Goal: Task Accomplishment & Management: Use online tool/utility

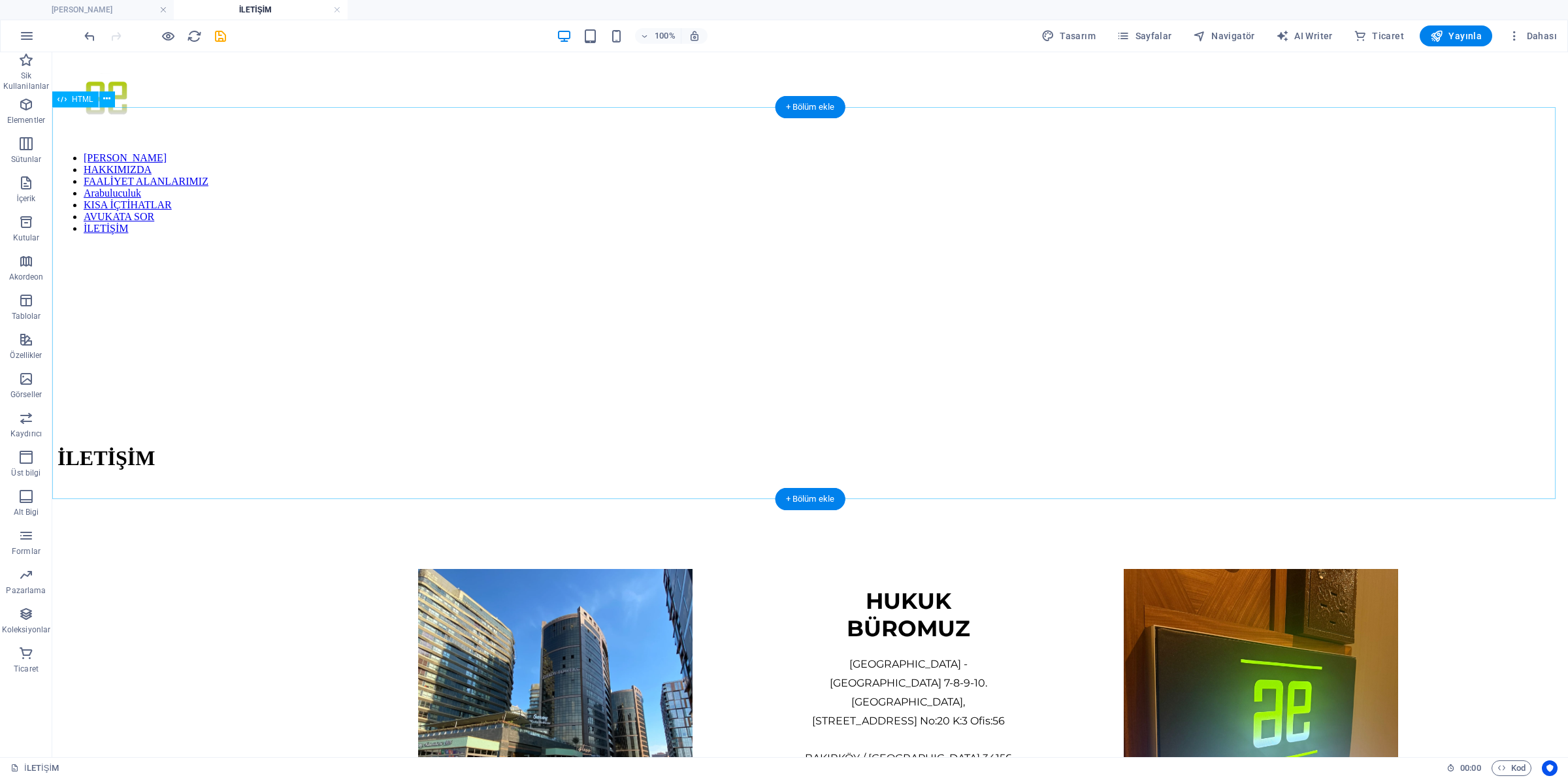
scroll to position [82, 0]
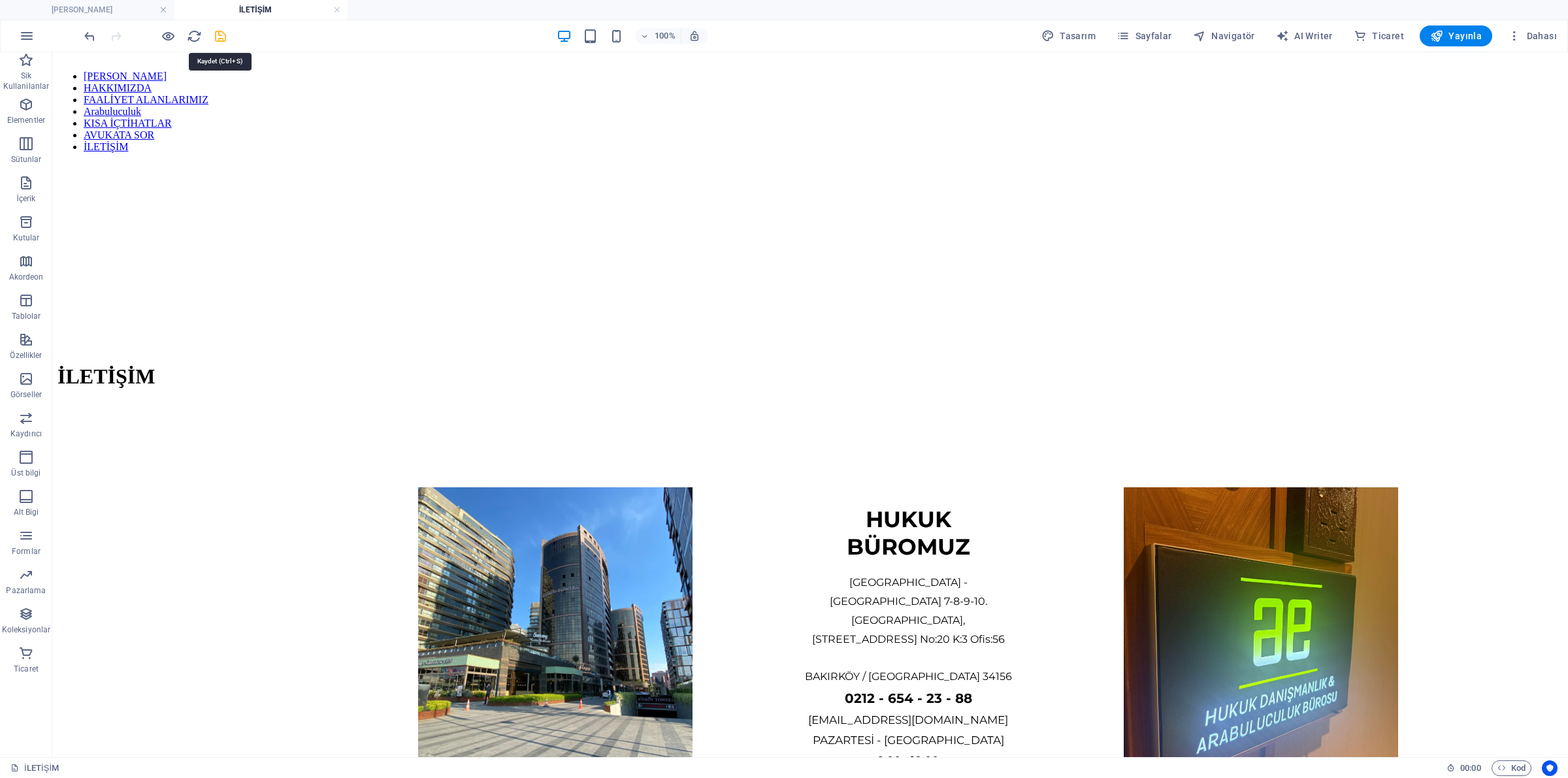
click at [226, 38] on icon "save" at bounding box center [221, 37] width 15 height 15
checkbox input "false"
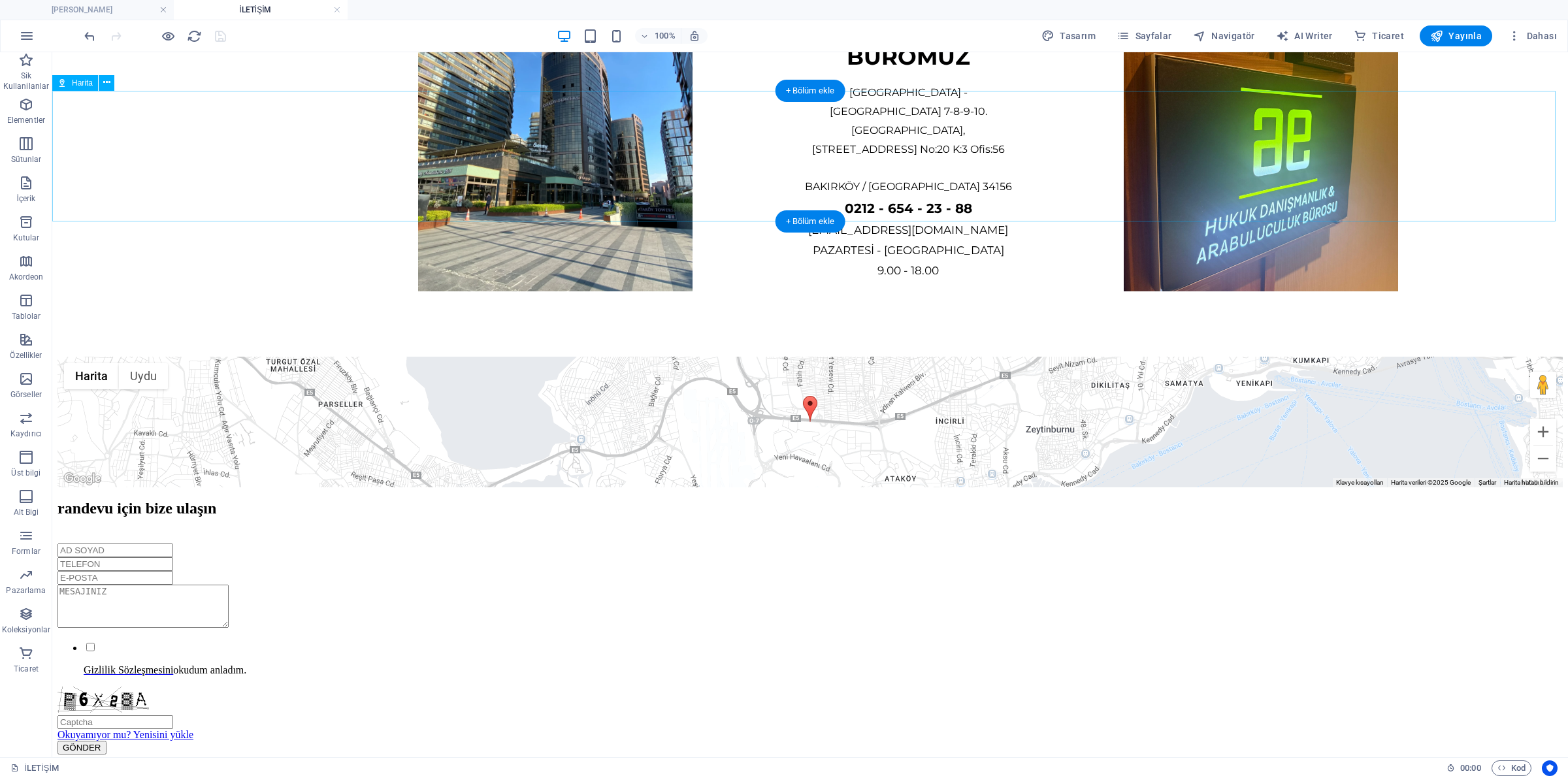
scroll to position [163, 0]
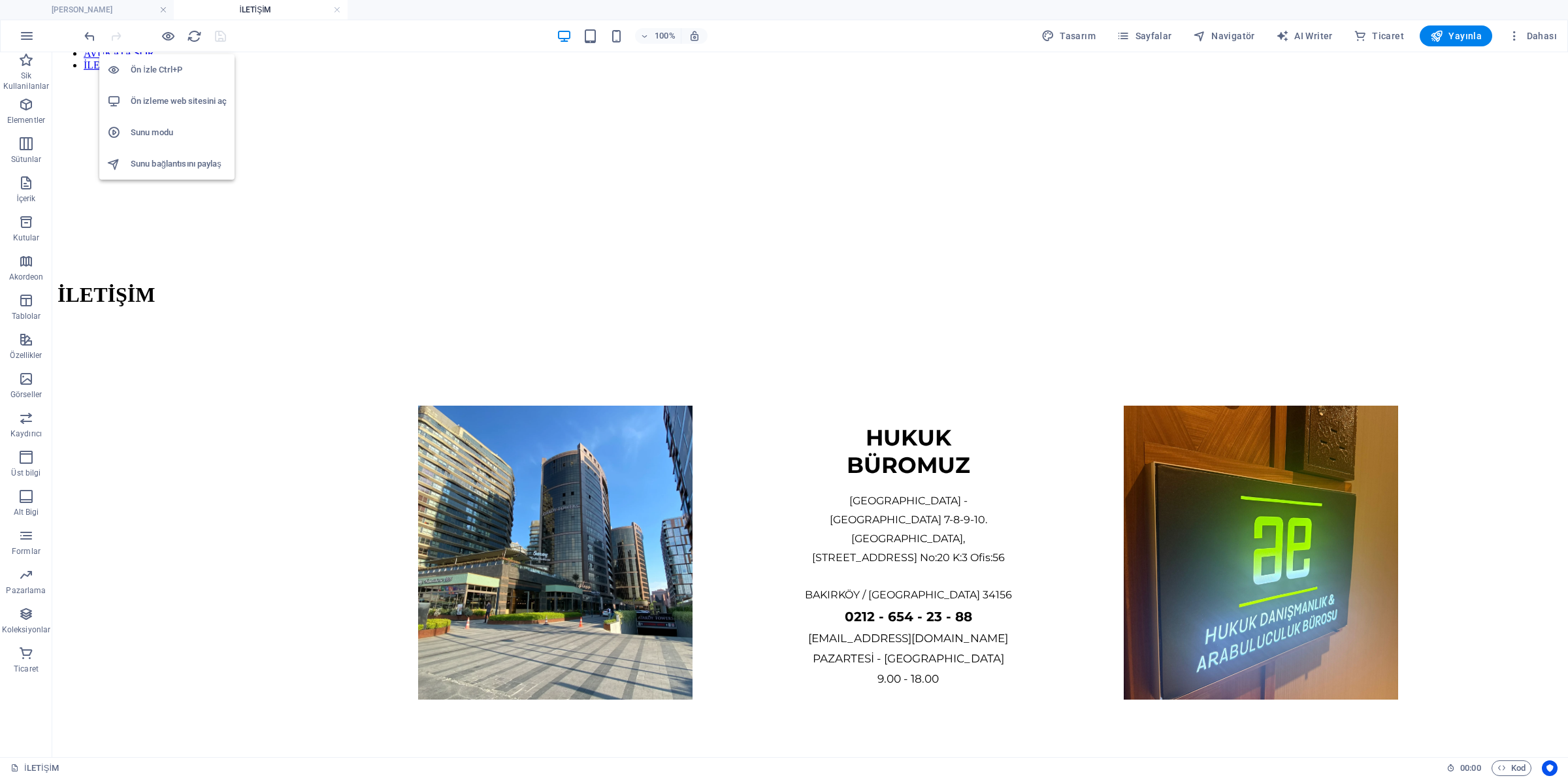
click at [181, 96] on h6 "Ön izleme web sitesini aç" at bounding box center [179, 101] width 96 height 15
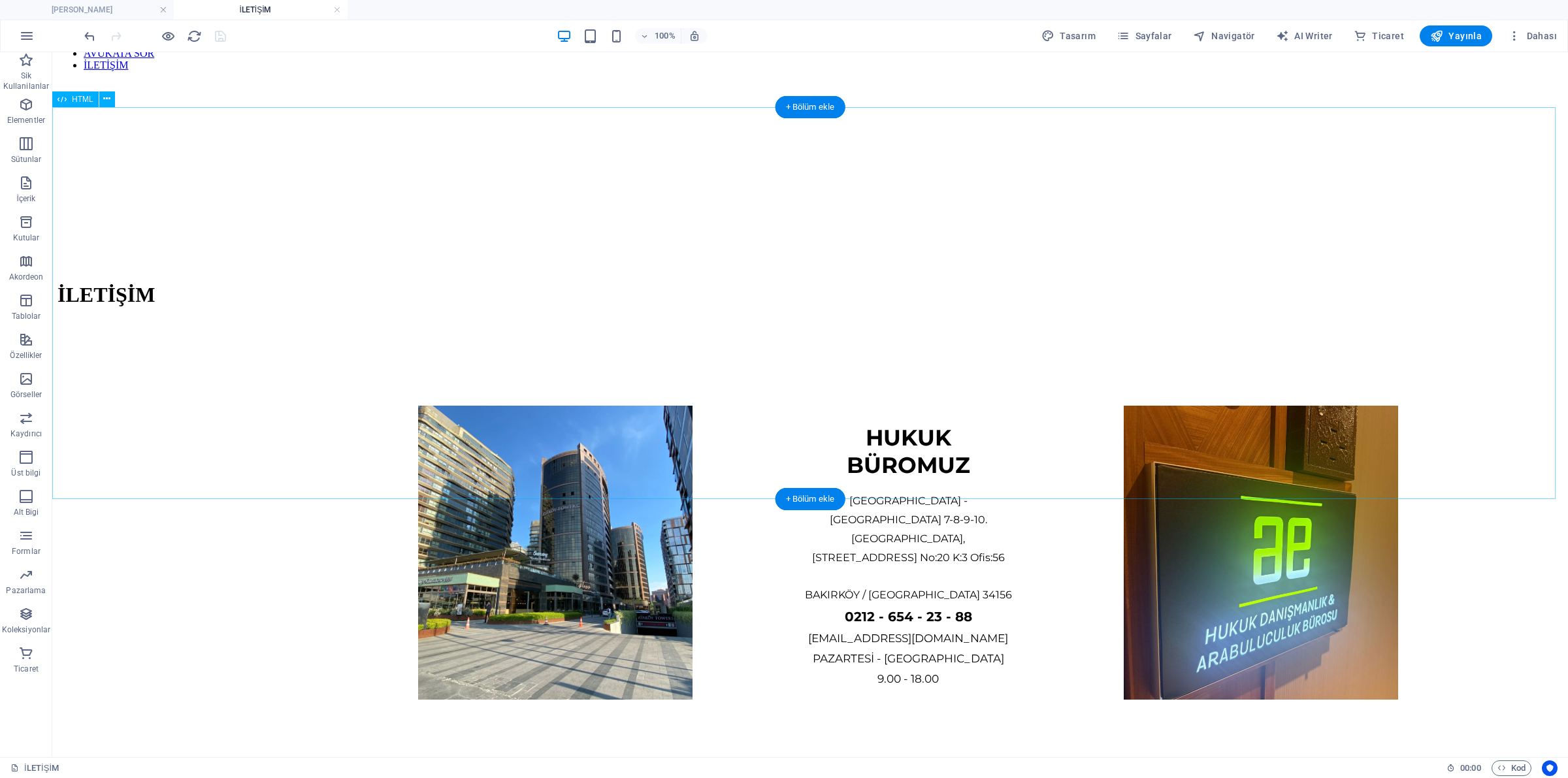
click at [285, 341] on div "HUKUK BÜROMUZ [GEOGRAPHIC_DATA] - [GEOGRAPHIC_DATA] 7-8-9-10. [STREET_ADDRESS] …" at bounding box center [811, 552] width 1505 height 424
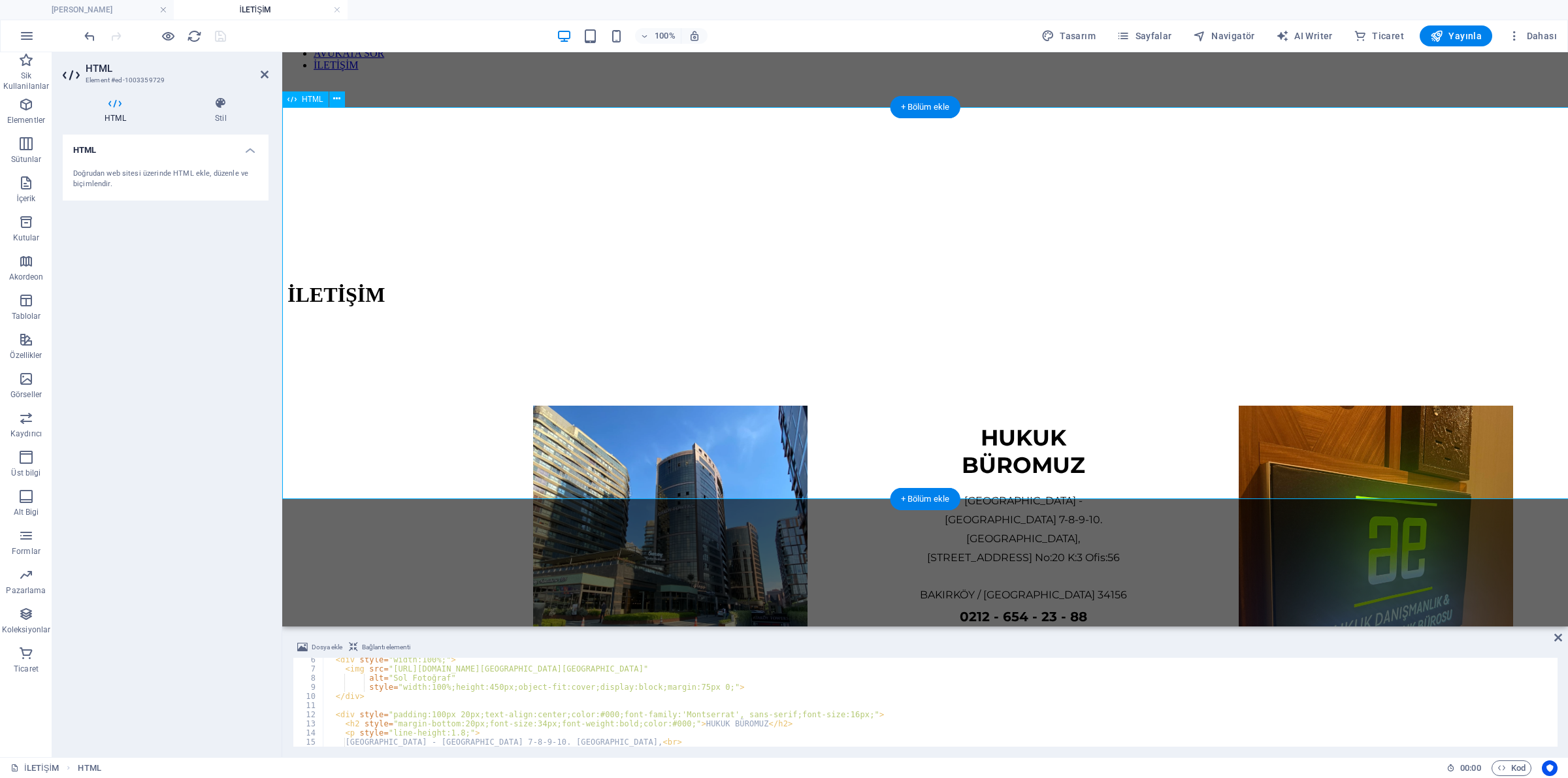
scroll to position [49, 0]
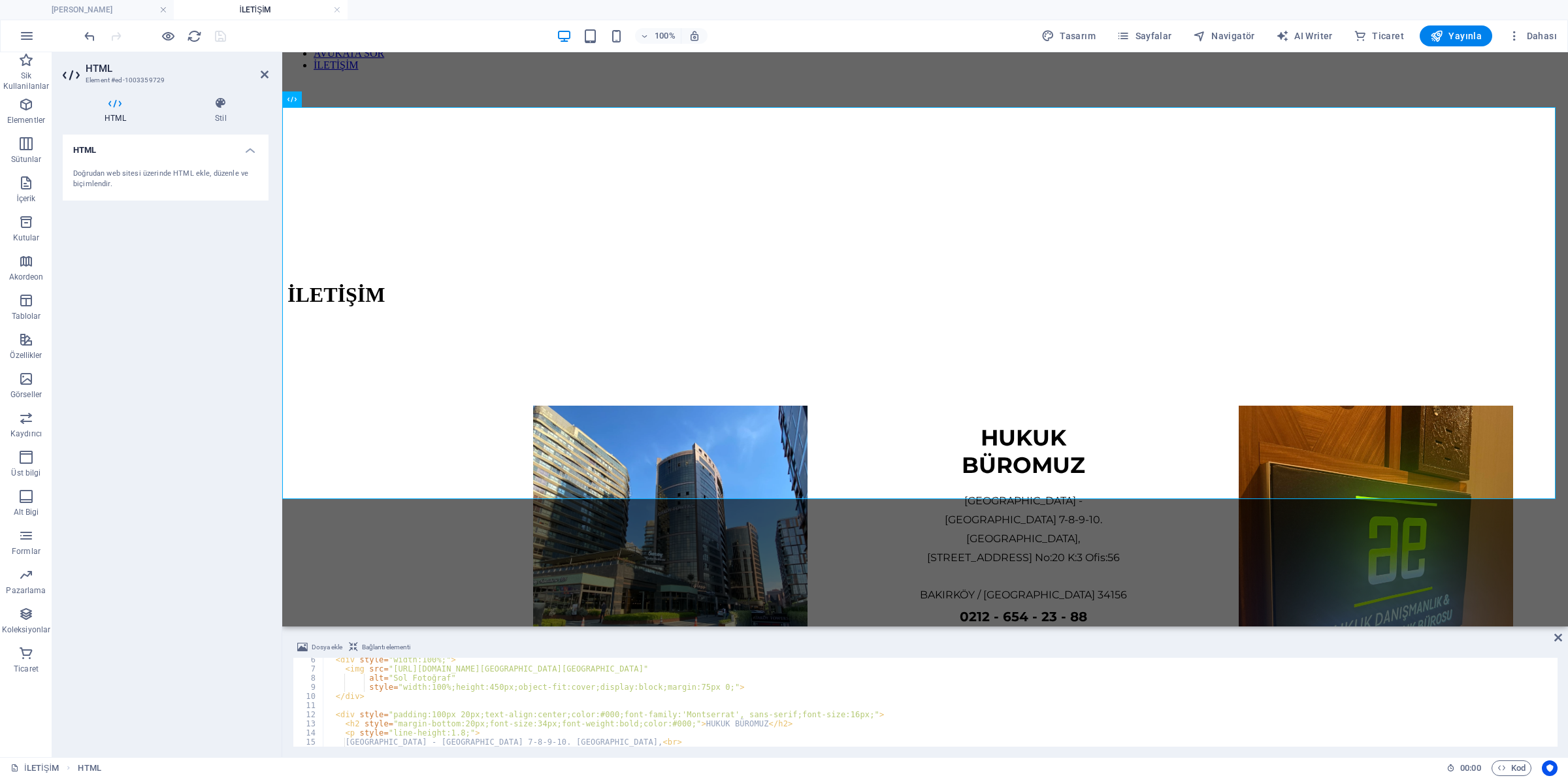
click at [538, 710] on div "< div style = "width:100%;" > < img src = "[URL][DOMAIN_NAME][GEOGRAPHIC_DATA]"…" at bounding box center [939, 708] width 1231 height 104
type textarea "<div style="padding:100px 20px;text-align:center;color:#000;font-family:'Montse…"
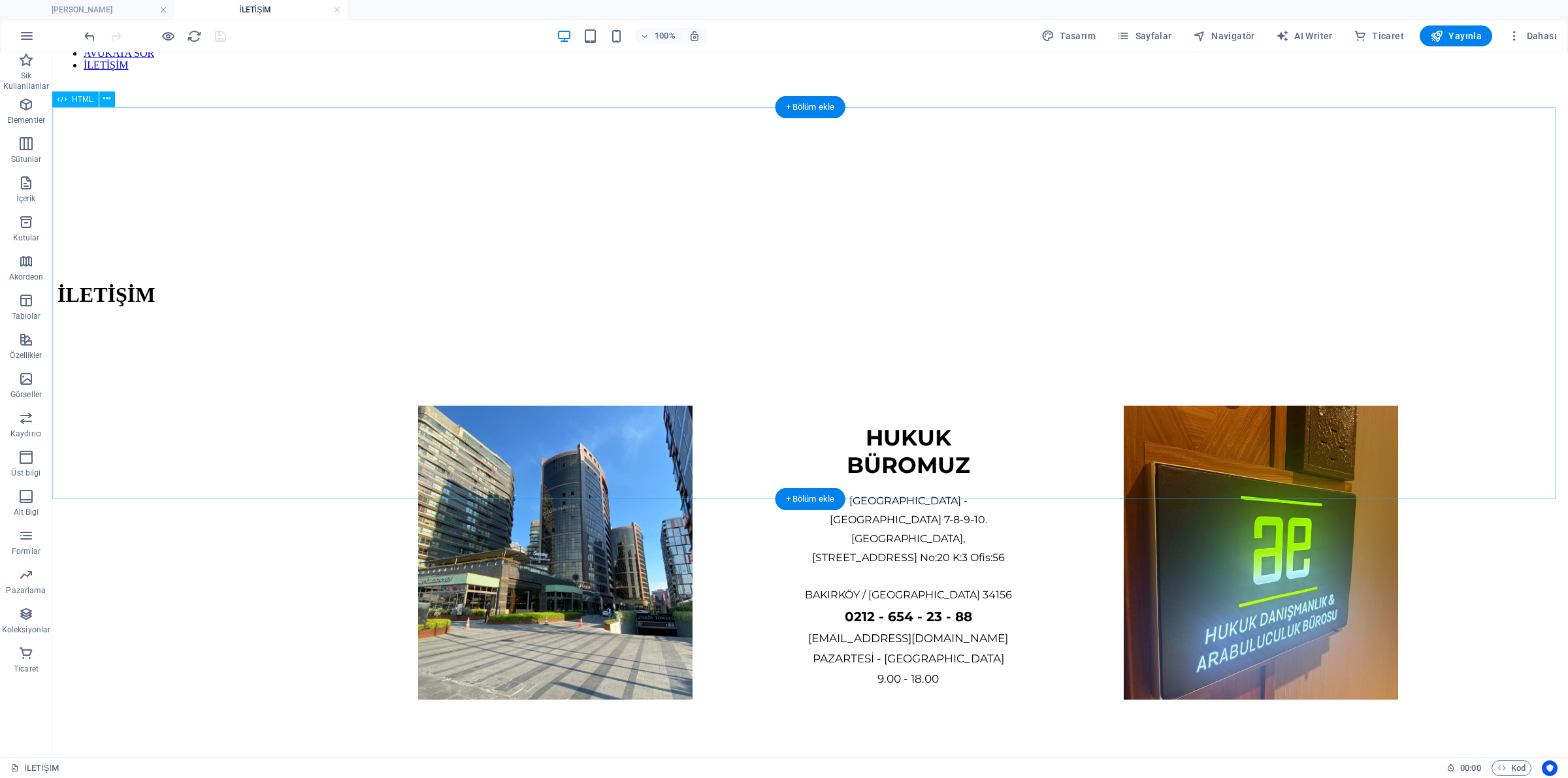
click at [311, 380] on div "HUKUK BÜROMUZ [GEOGRAPHIC_DATA] - [GEOGRAPHIC_DATA] 7-8-9-10. [STREET_ADDRESS] …" at bounding box center [811, 552] width 1505 height 424
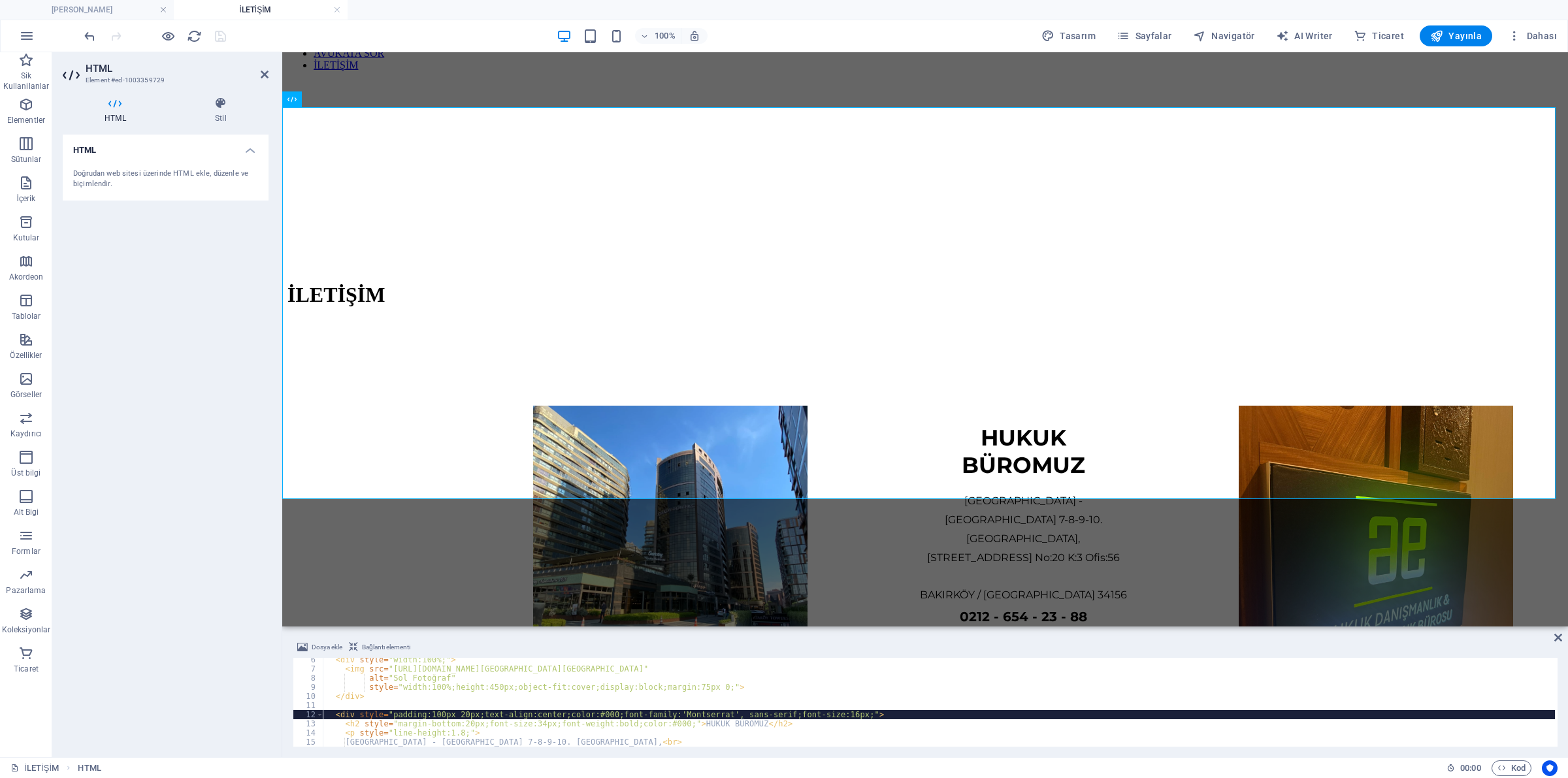
type textarea "</style>"
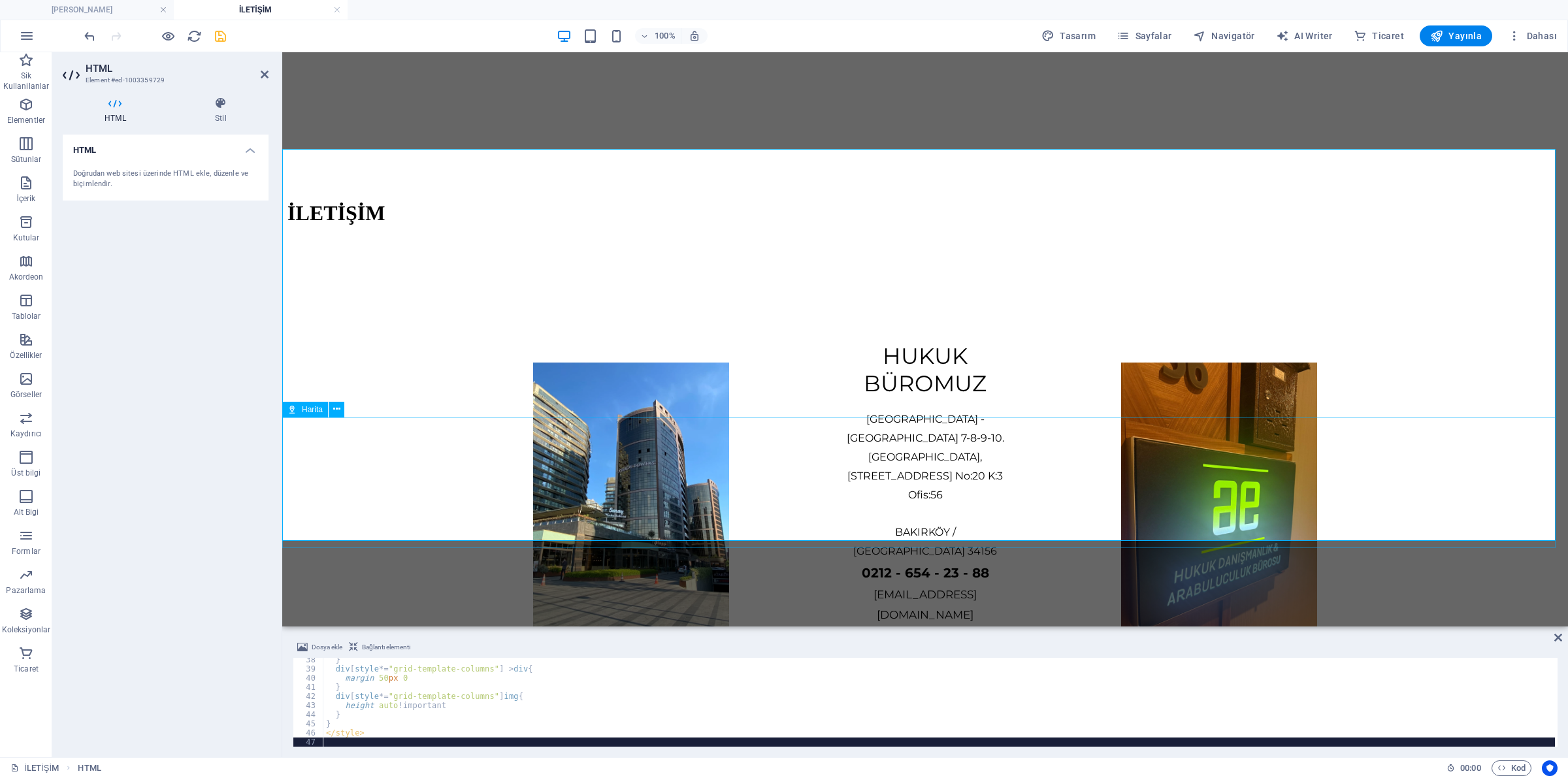
scroll to position [82, 0]
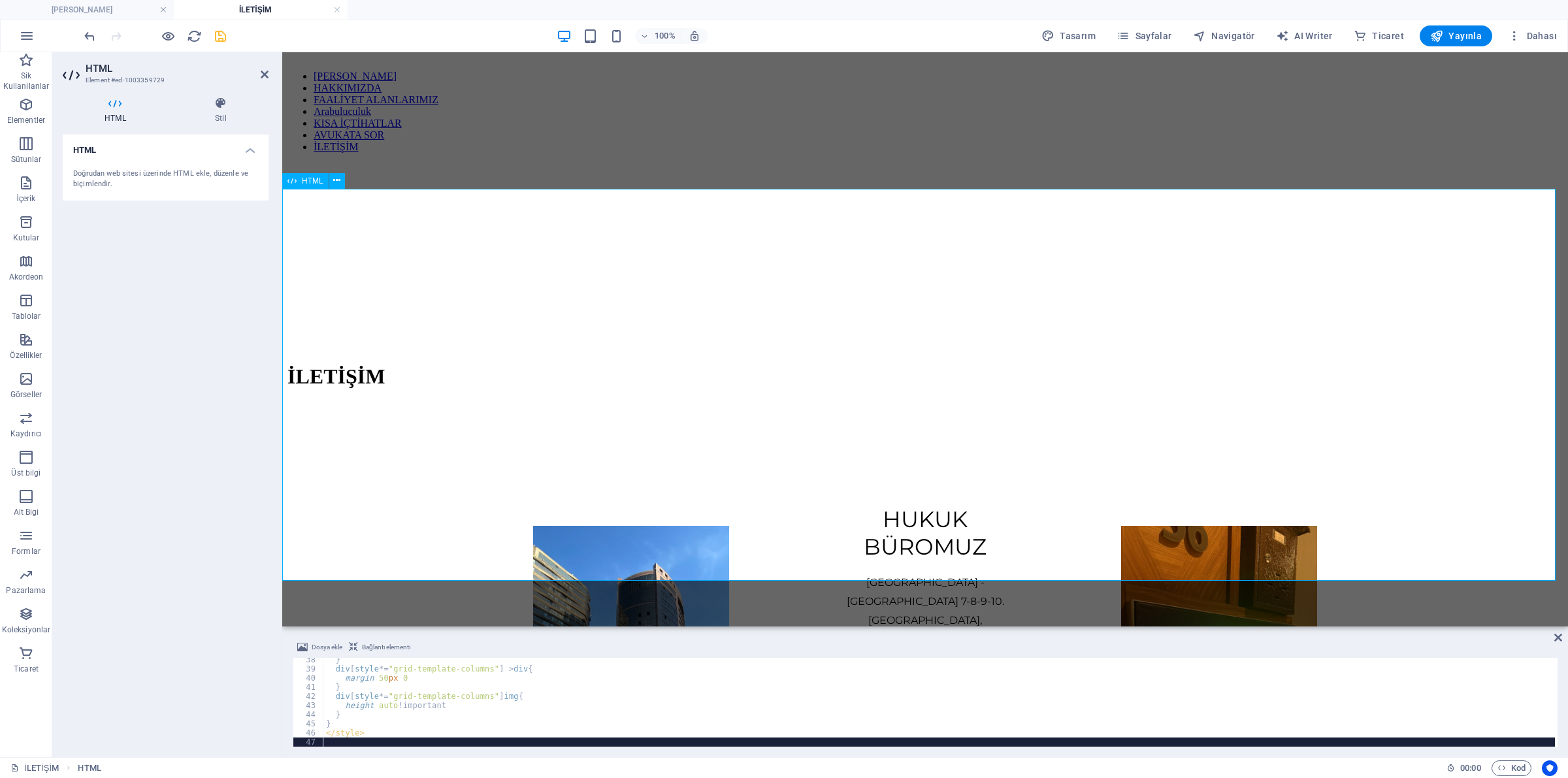
checkbox input "false"
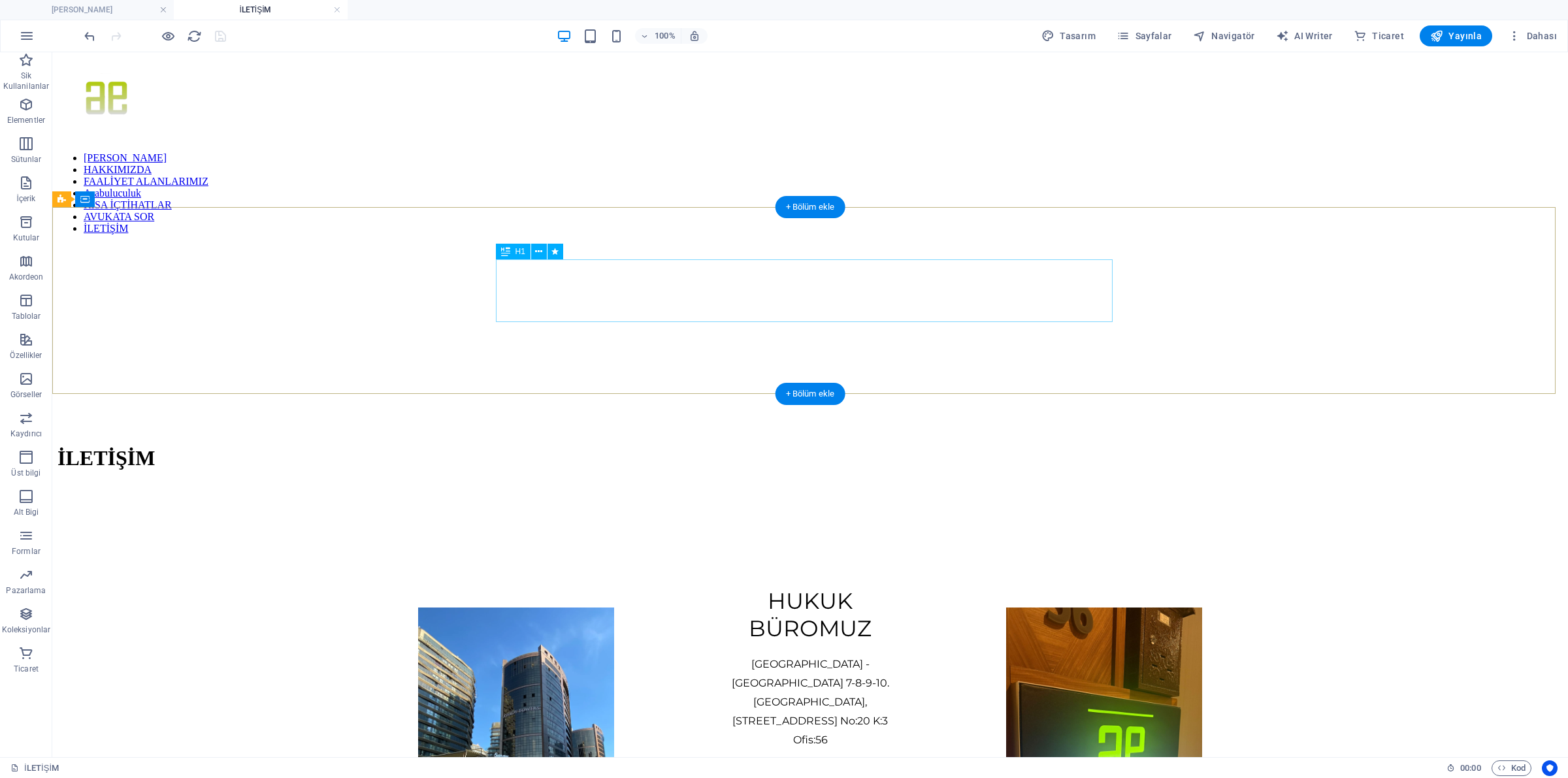
scroll to position [163, 0]
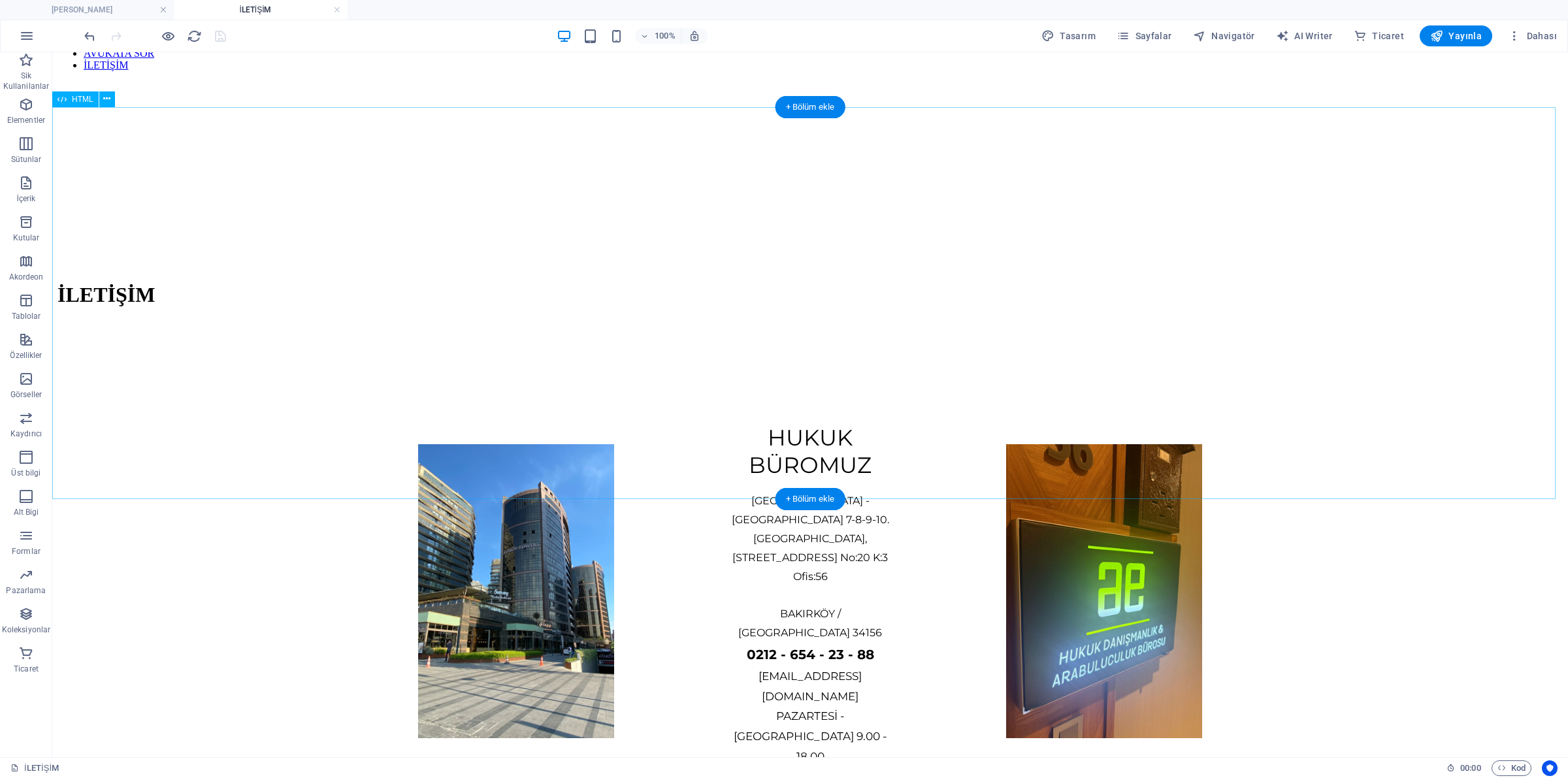
click at [258, 341] on div "HUKUK BÜROMUZ [GEOGRAPHIC_DATA] - [GEOGRAPHIC_DATA] 7-8-9-10. [STREET_ADDRESS] …" at bounding box center [811, 592] width 1505 height 503
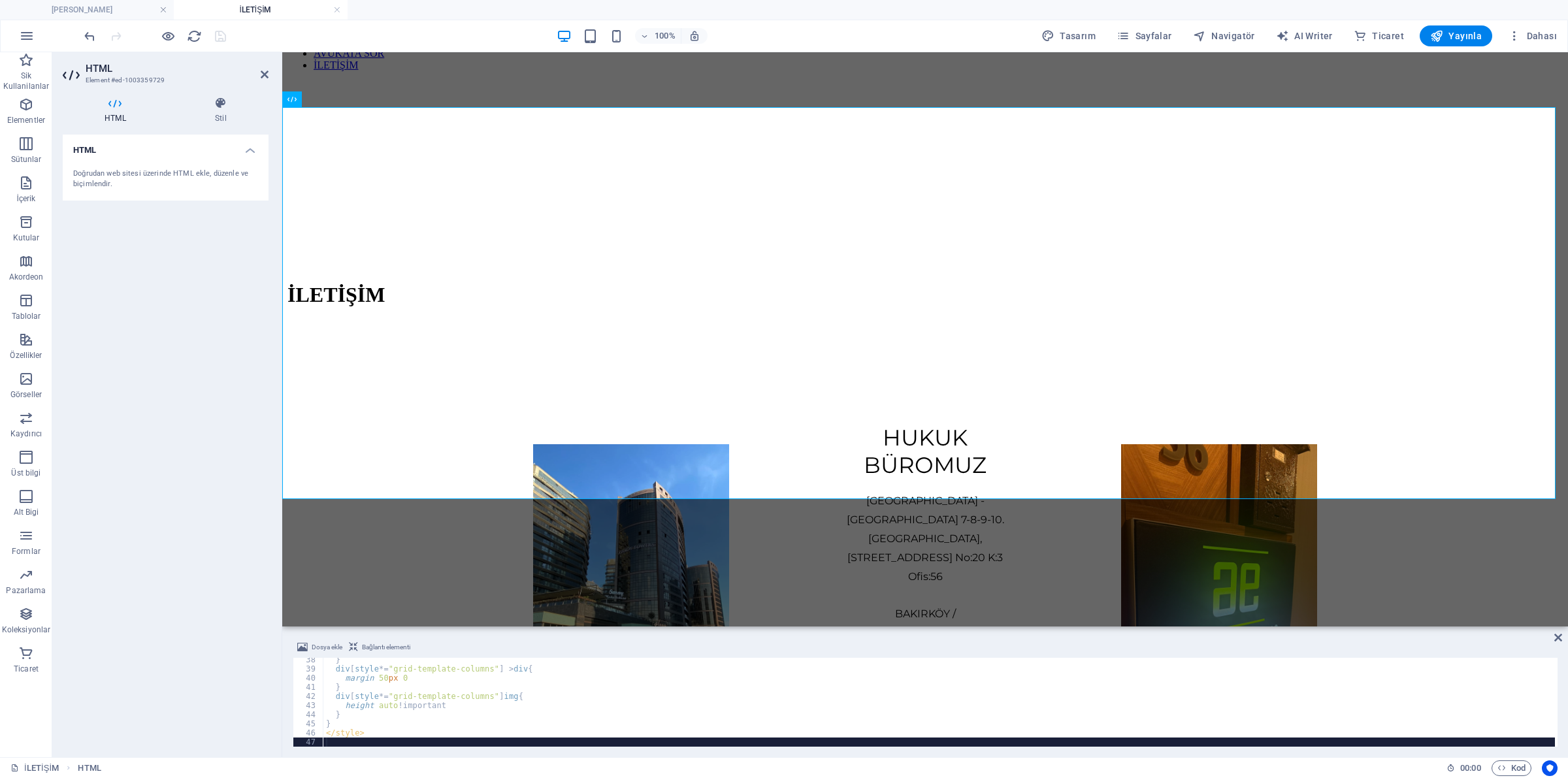
type textarea "</style>"
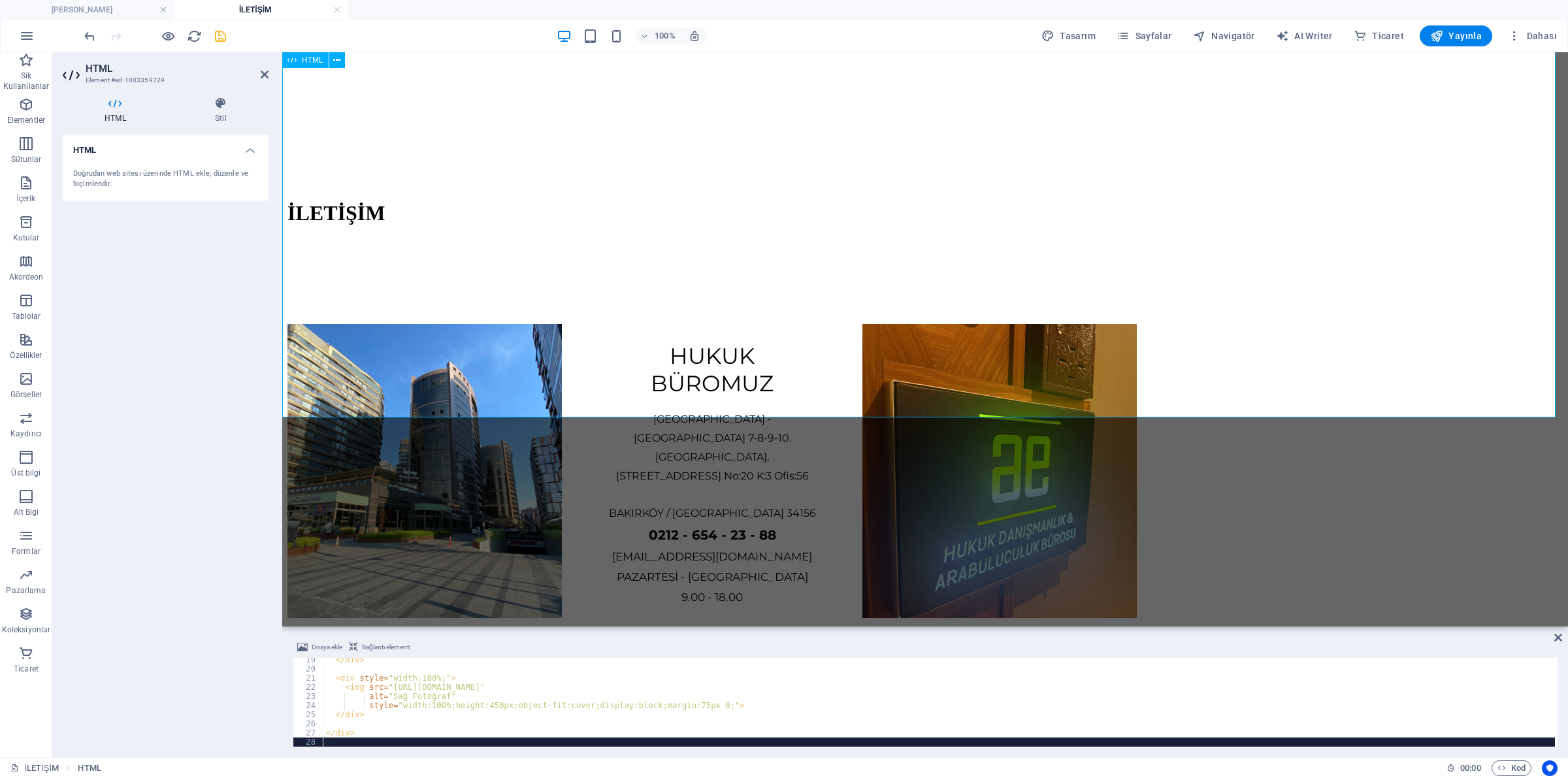
scroll to position [82, 0]
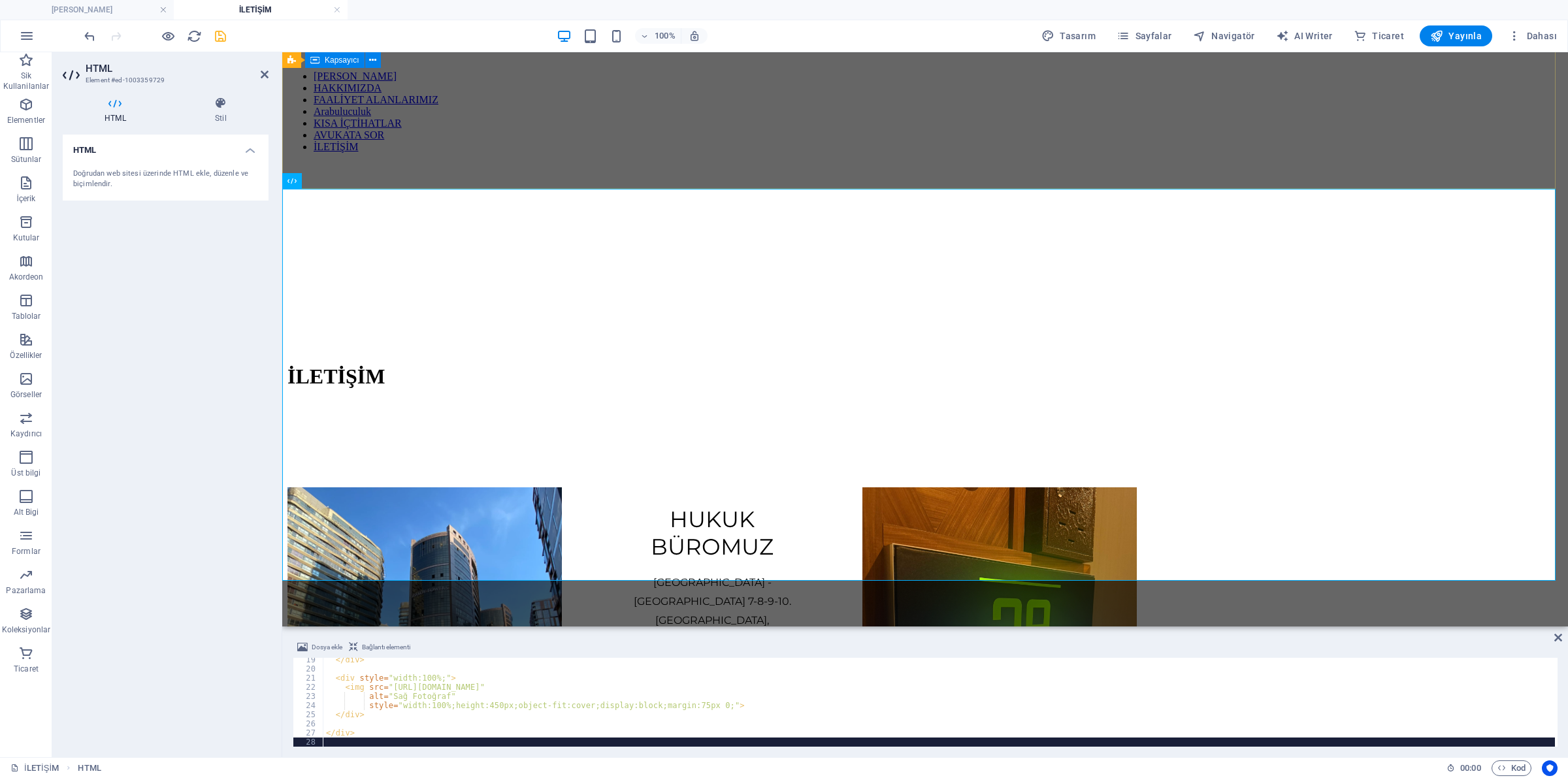
checkbox input "false"
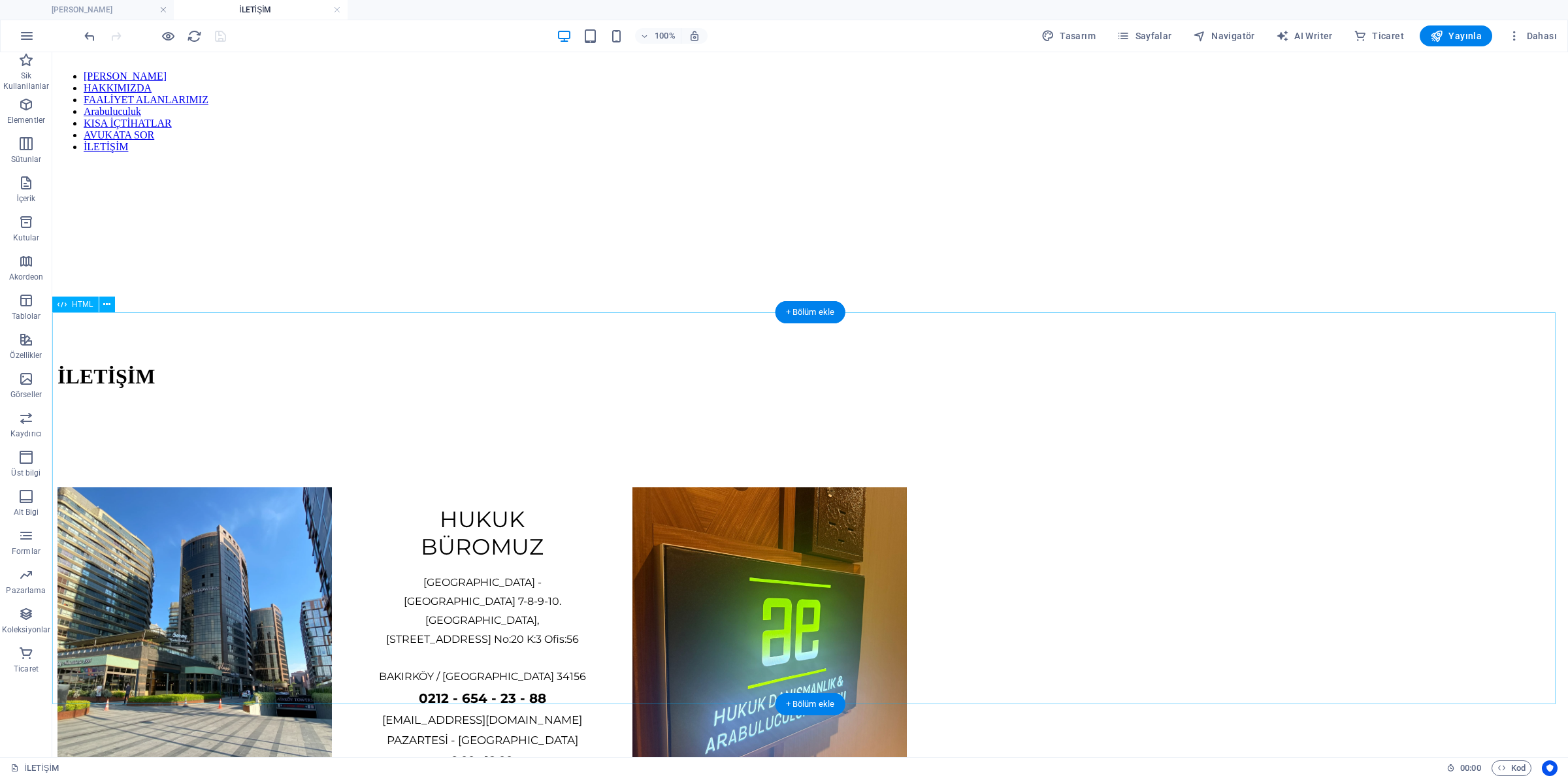
click at [954, 472] on div "HUKUK BÜROMUZ [GEOGRAPHIC_DATA] - [GEOGRAPHIC_DATA] 7-8-9-10. [STREET_ADDRESS] …" at bounding box center [811, 633] width 1505 height 424
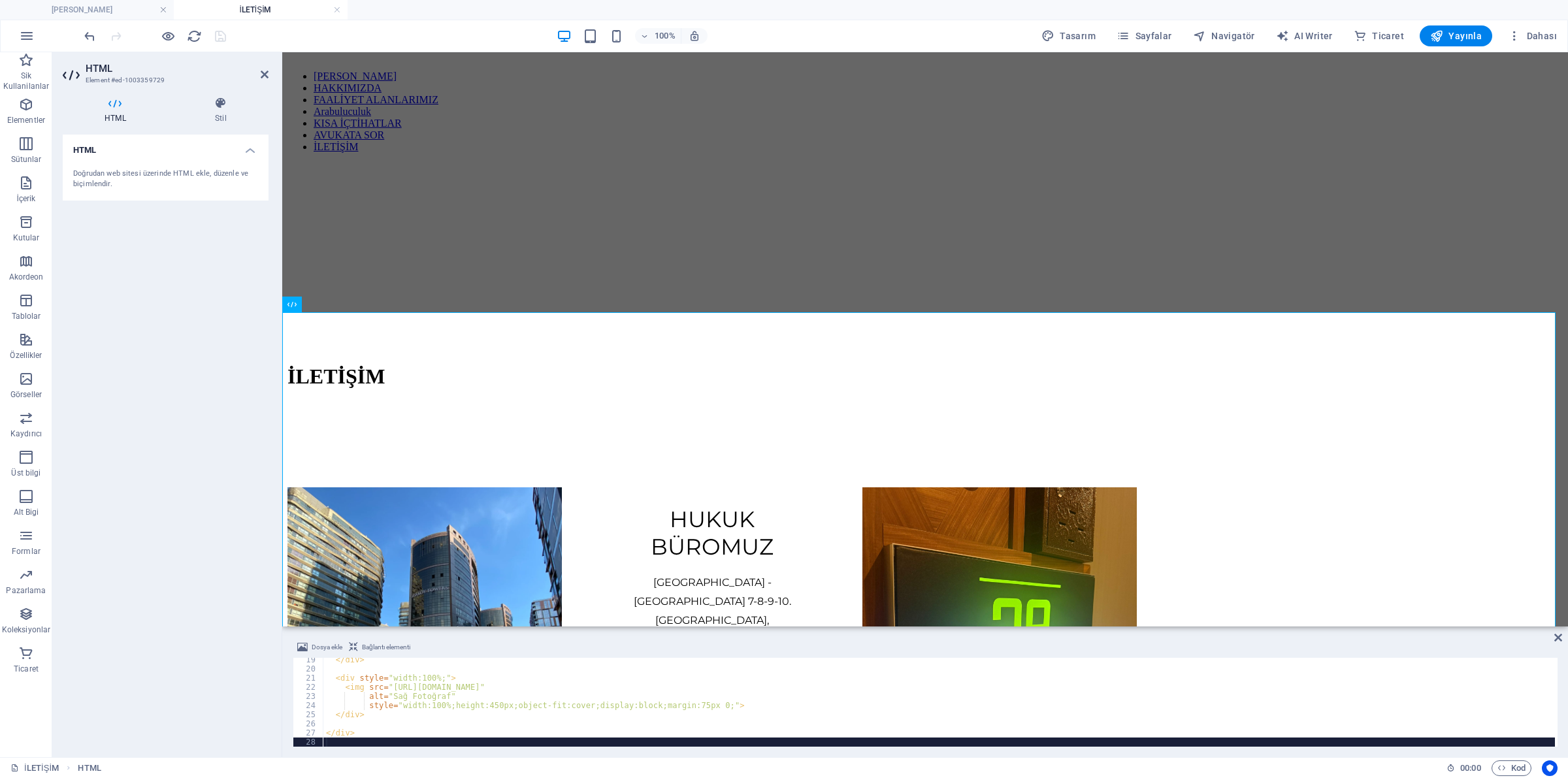
click at [547, 687] on div "</ div > < div style = "width:100%;" > < img src = "[URL][DOMAIN_NAME]" alt = "…" at bounding box center [939, 709] width 1231 height 107
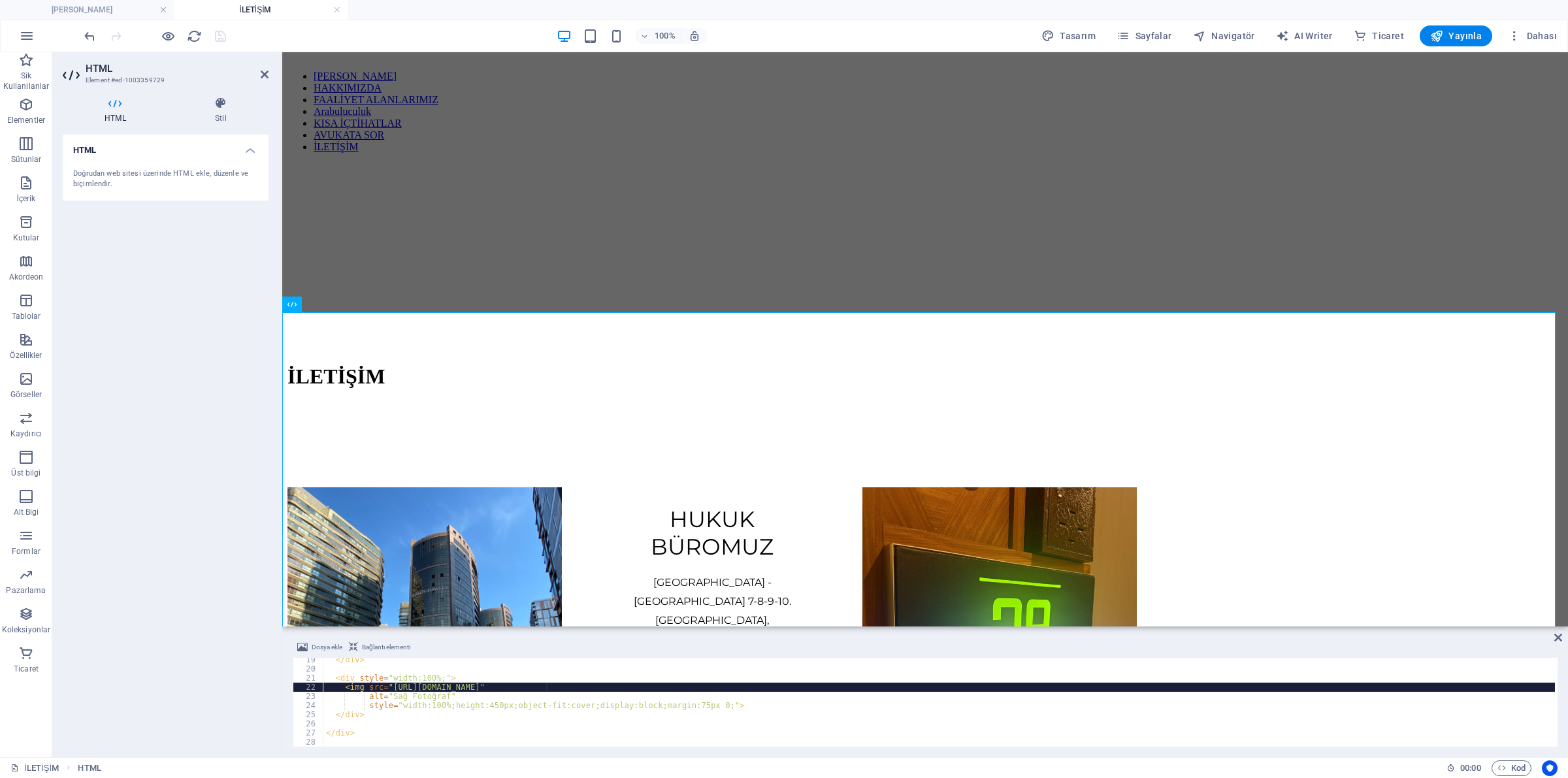
type textarea "</div>"
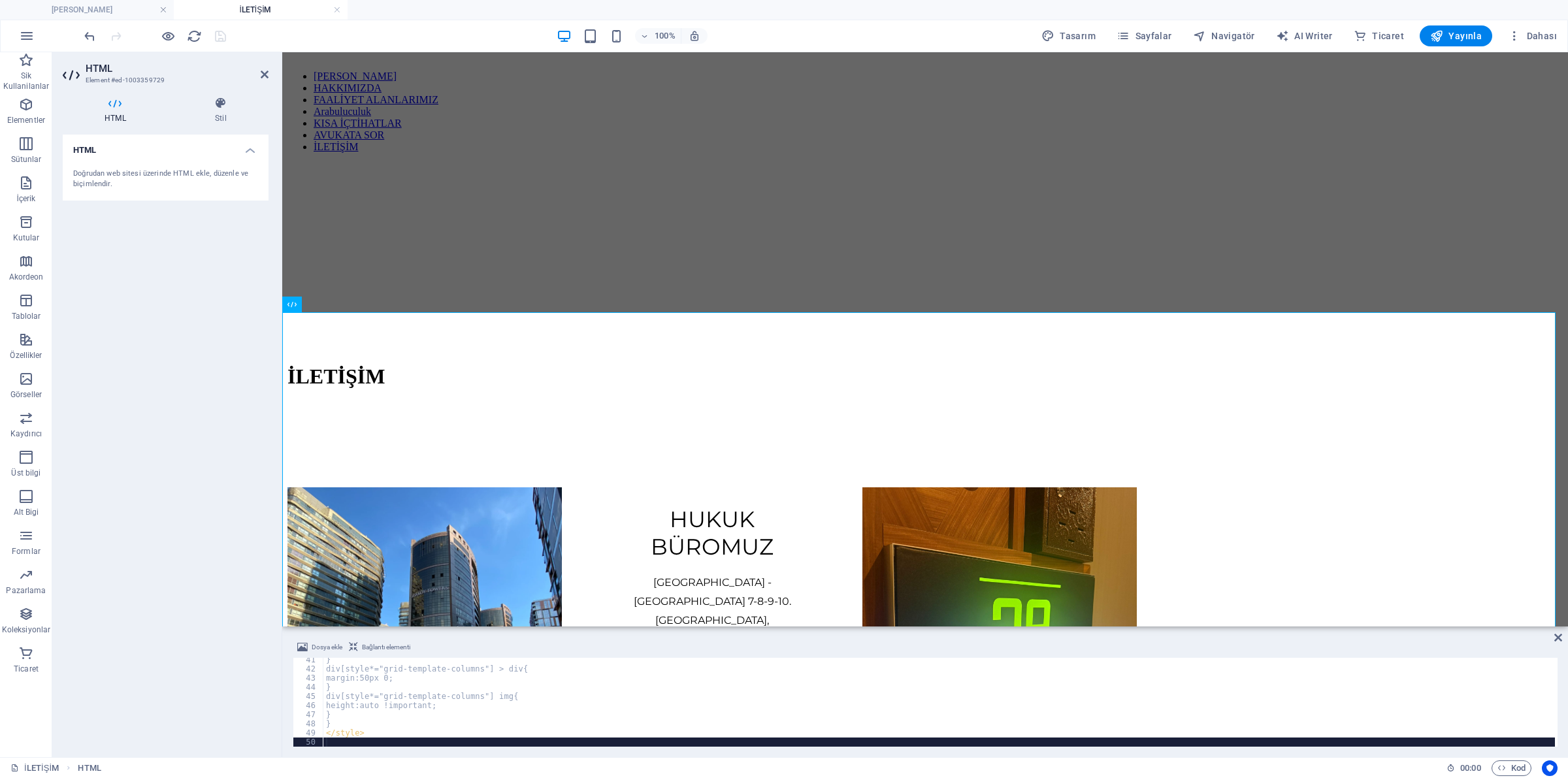
scroll to position [368, 0]
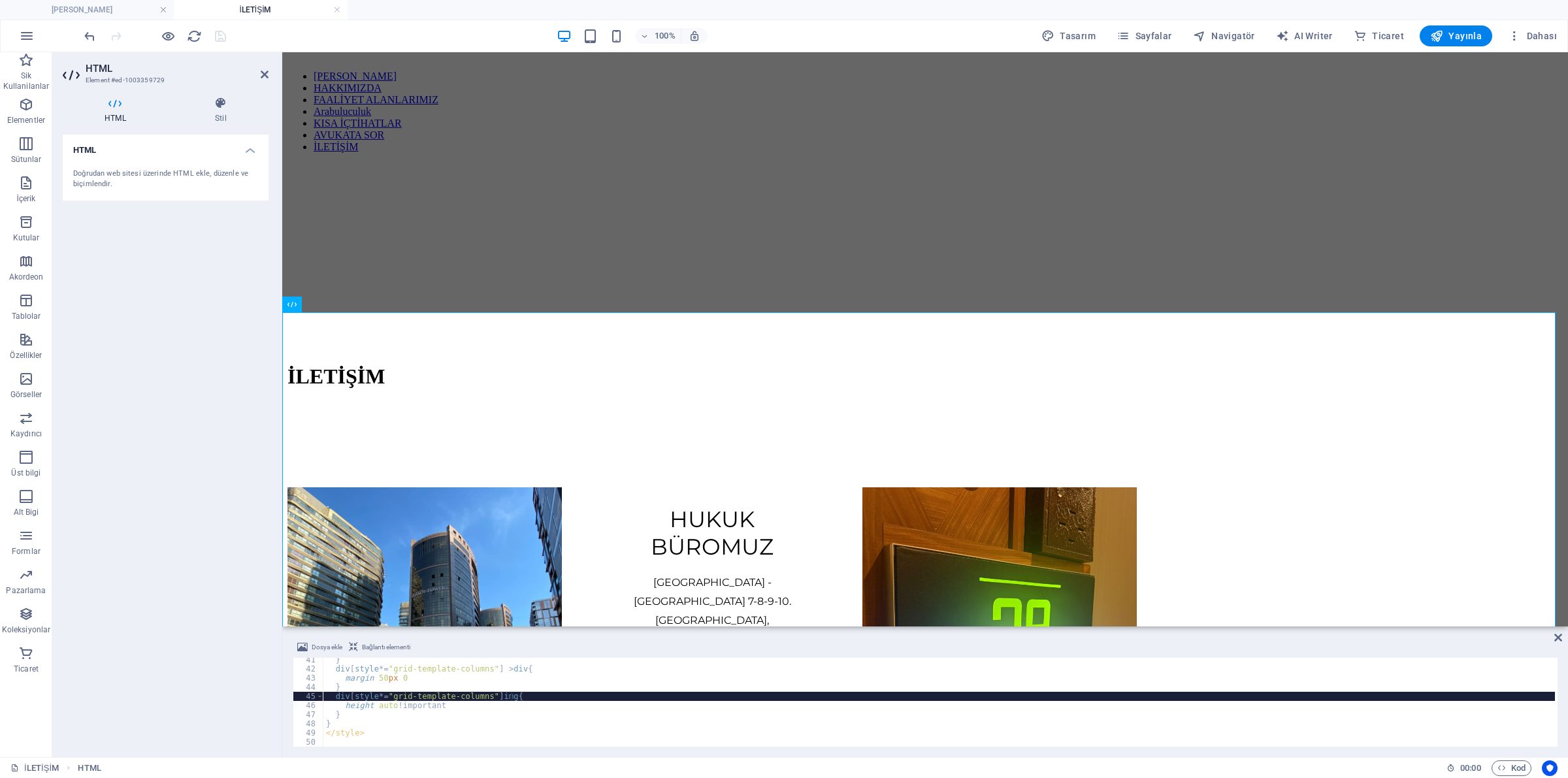
click at [599, 701] on div "} div [ style *= " grid-template-columns " ] > div { margin : 50 px 0 ; } div […" at bounding box center [939, 709] width 1231 height 107
type textarea "</style>"
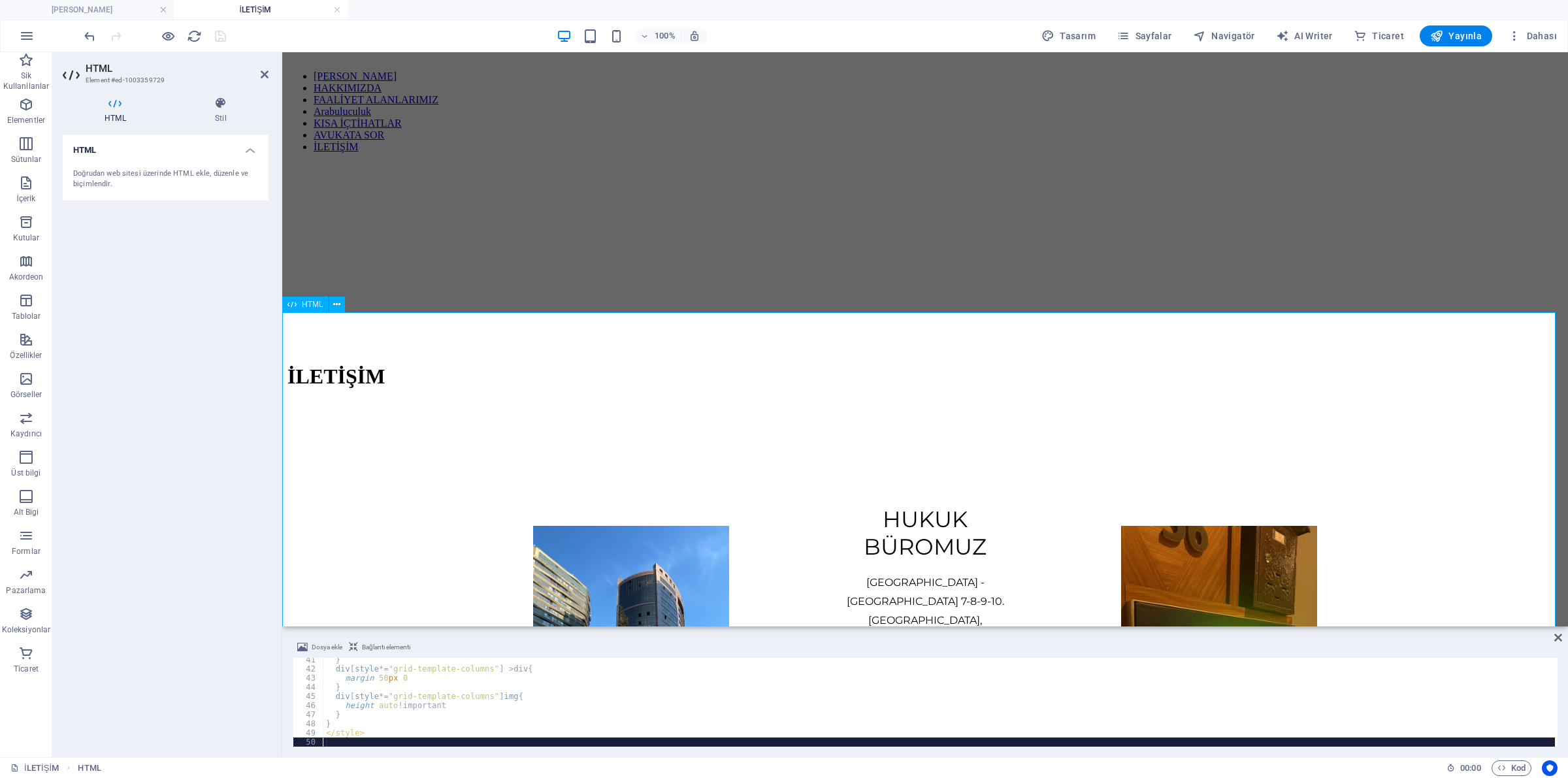
click at [1311, 469] on div "HUKUK BÜROMUZ [GEOGRAPHIC_DATA] - [GEOGRAPHIC_DATA] 7-8-9-10. [STREET_ADDRESS] …" at bounding box center [924, 673] width 1275 height 503
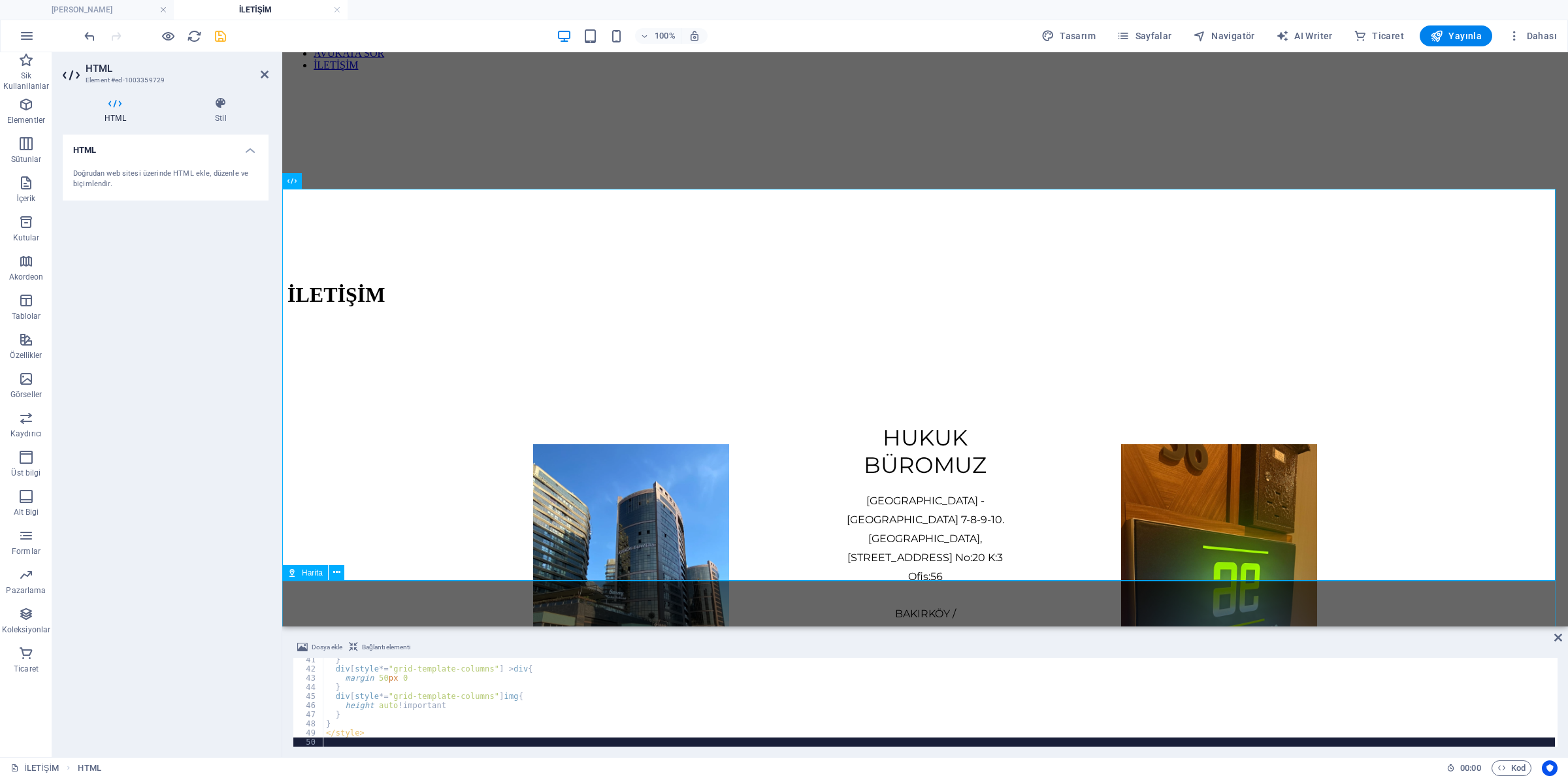
scroll to position [82, 0]
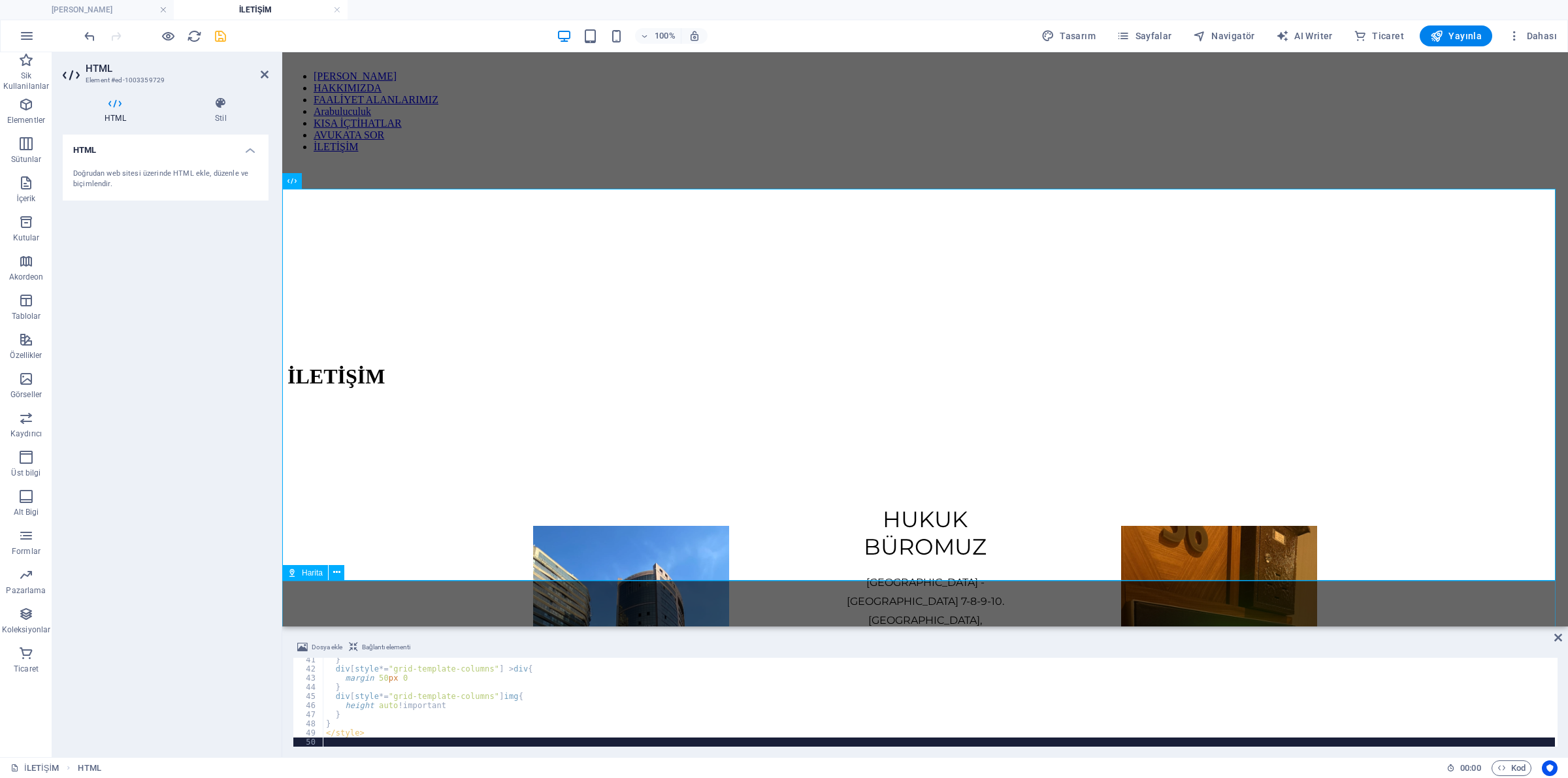
checkbox input "false"
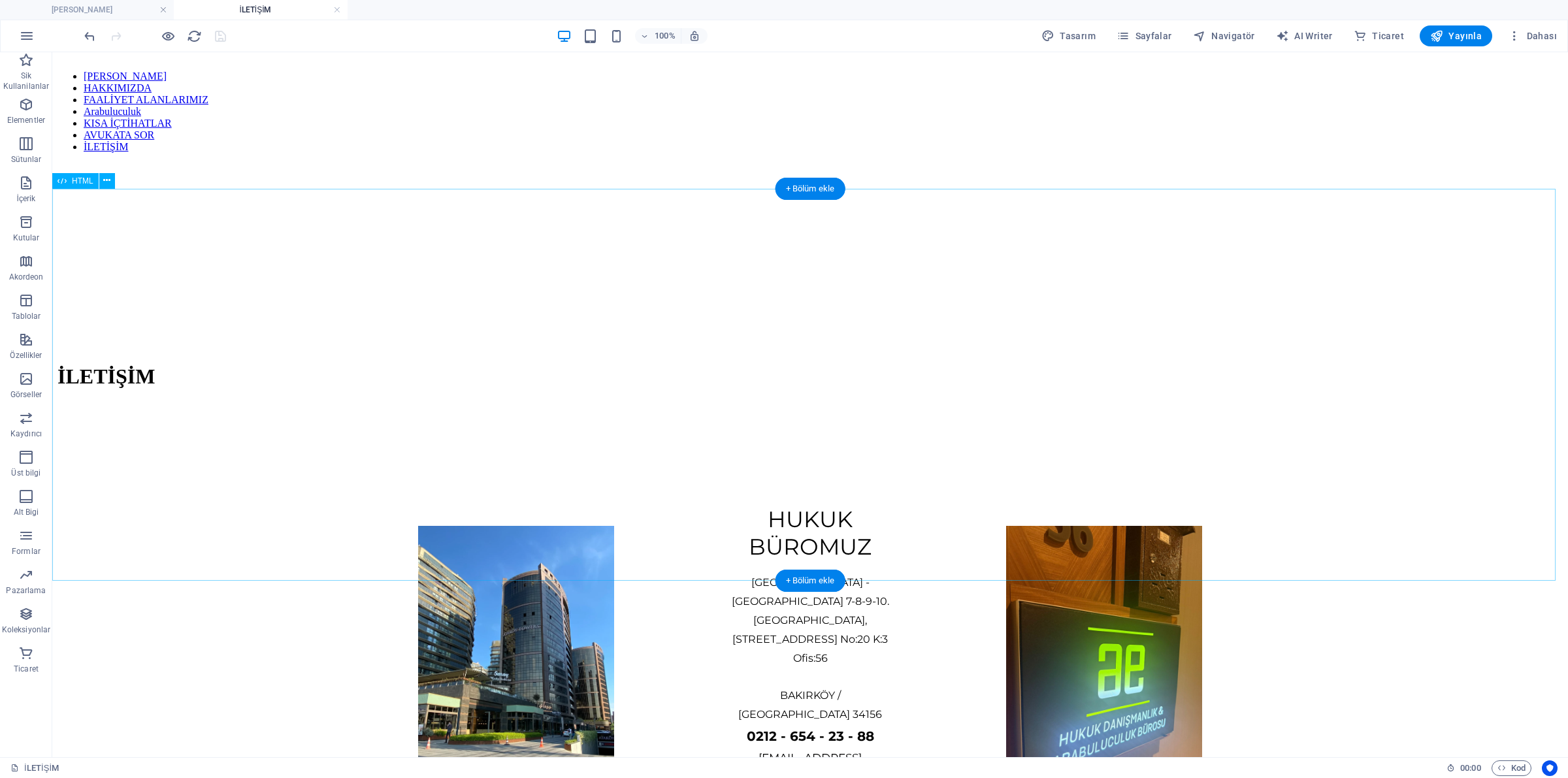
click at [203, 422] on div "HUKUK BÜROMUZ [GEOGRAPHIC_DATA] - [GEOGRAPHIC_DATA] 7-8-9-10. [STREET_ADDRESS] …" at bounding box center [811, 673] width 1505 height 503
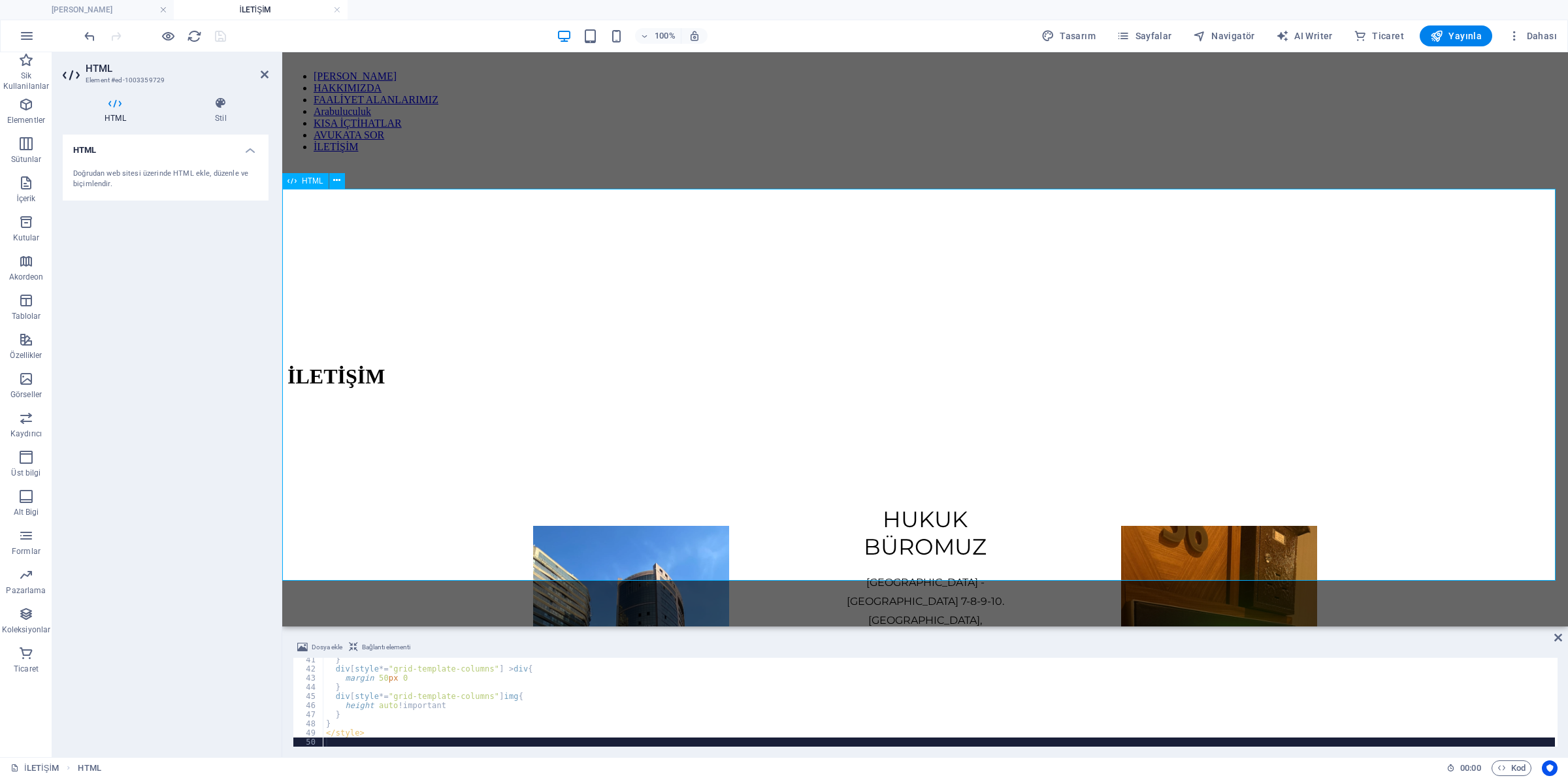
type textarea "</style>"
click at [390, 459] on div "HUKUK BÜROMUZ [GEOGRAPHIC_DATA] - [GEOGRAPHIC_DATA] 7-8-9-10. [STREET_ADDRESS] …" at bounding box center [924, 673] width 1275 height 503
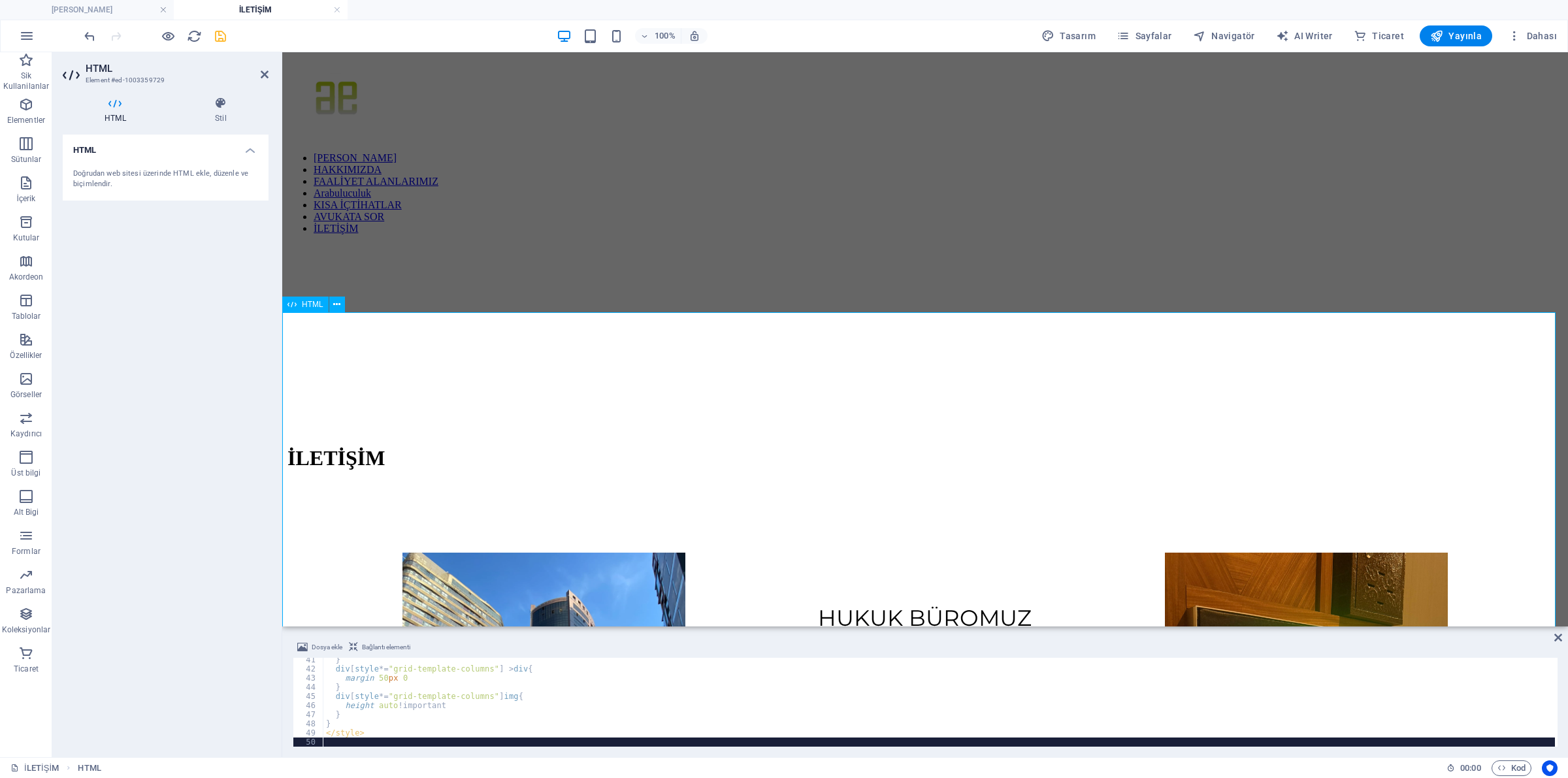
scroll to position [82, 0]
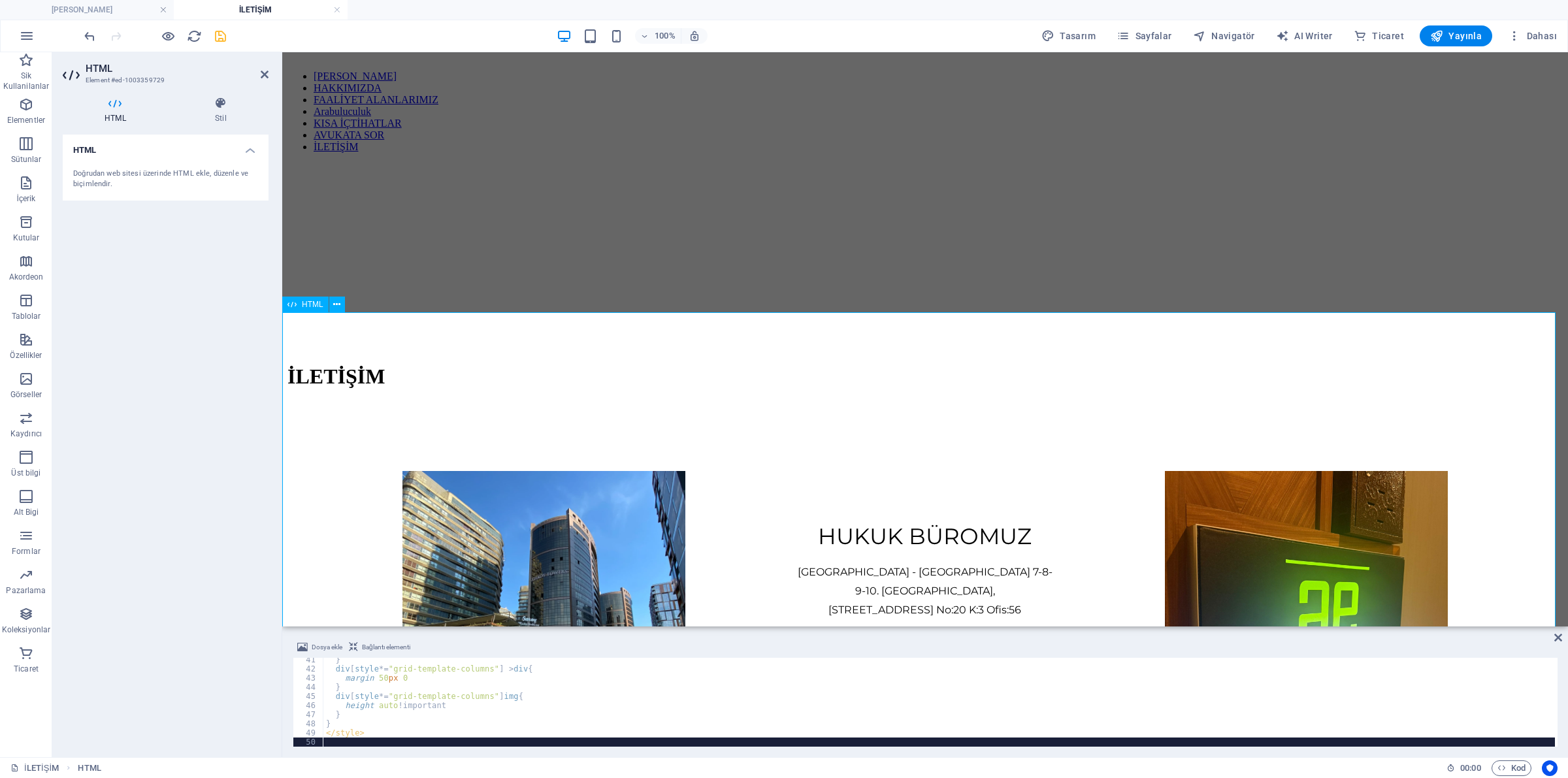
checkbox input "false"
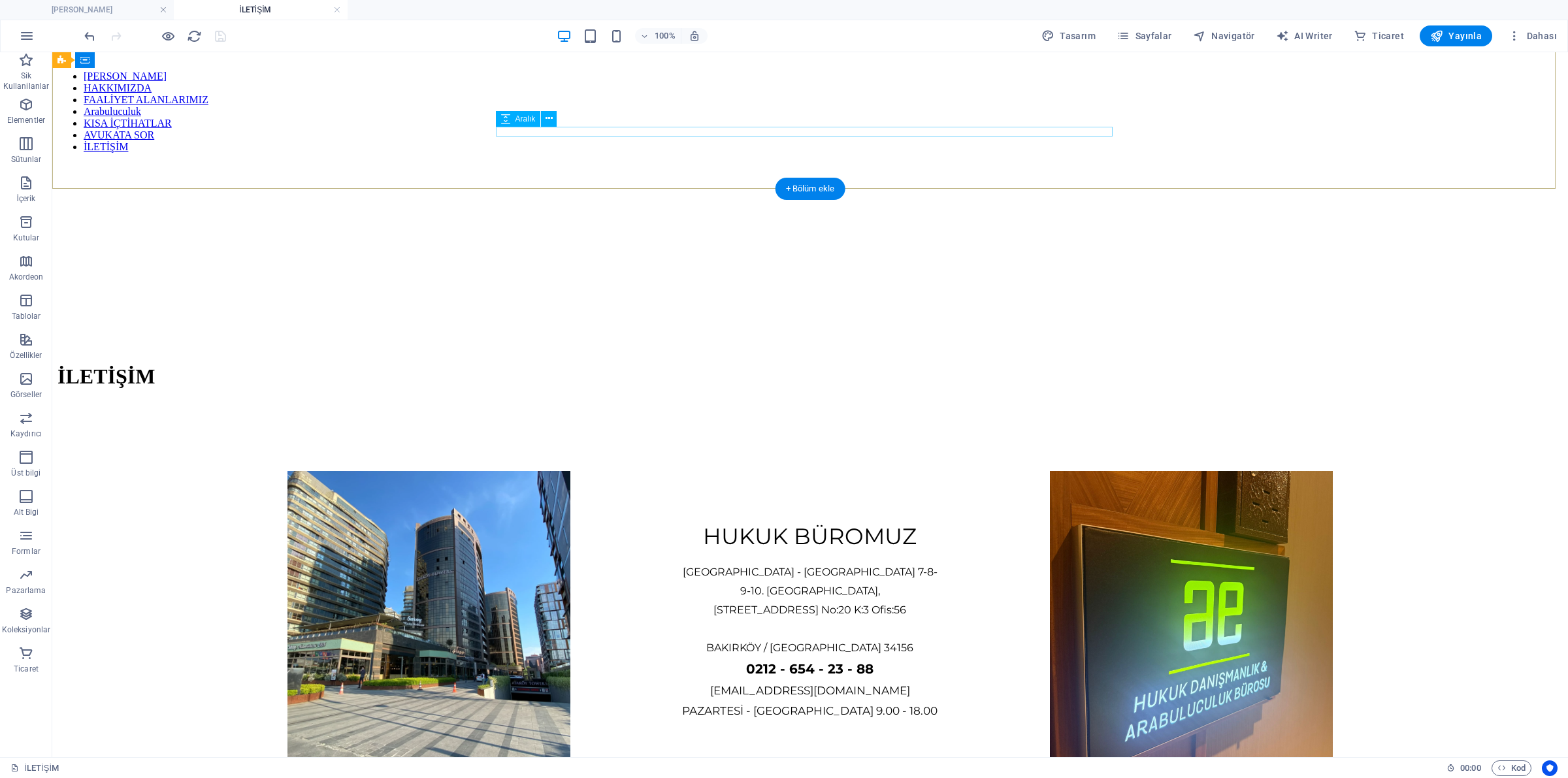
scroll to position [0, 0]
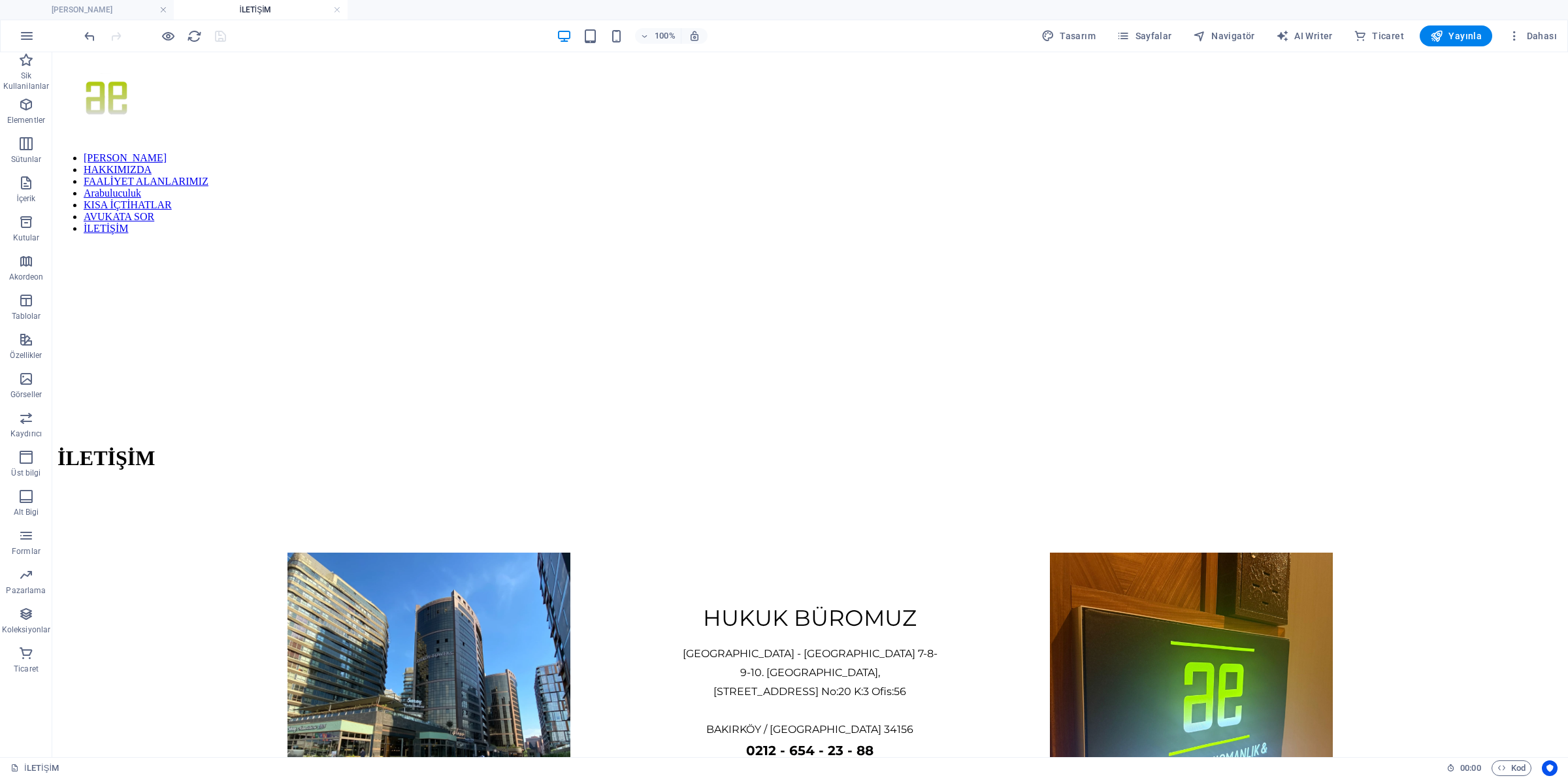
click at [178, 28] on div at bounding box center [155, 36] width 147 height 21
click at [177, 36] on div at bounding box center [155, 36] width 147 height 21
click at [167, 38] on icon "button" at bounding box center [169, 37] width 15 height 15
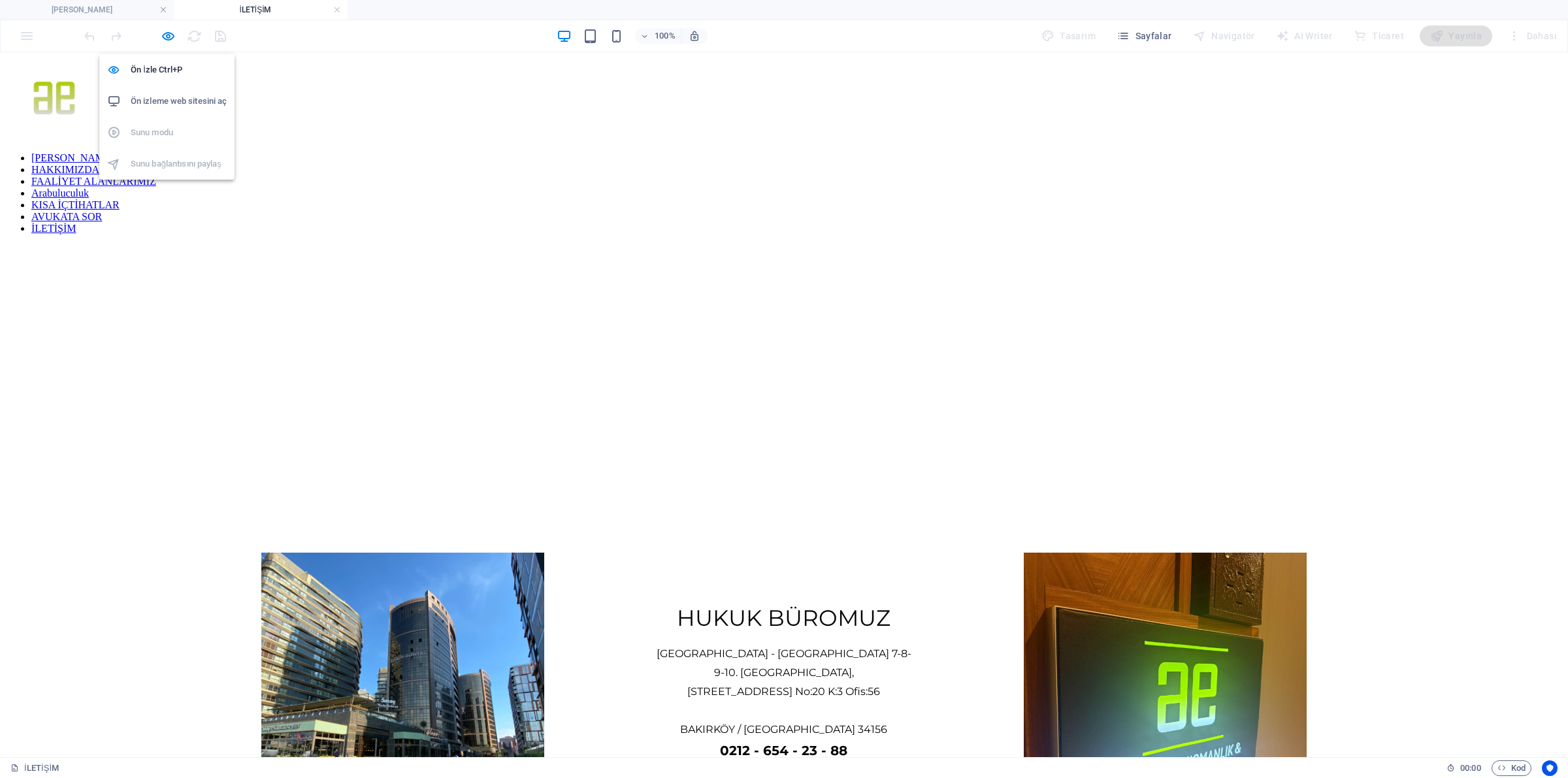
click at [175, 100] on h6 "Ön izleme web sitesini aç" at bounding box center [179, 101] width 96 height 15
click at [103, 517] on div "HUKUK BÜROMUZ [GEOGRAPHIC_DATA] - [GEOGRAPHIC_DATA] 7-8-9-10. [STREET_ADDRESS] …" at bounding box center [784, 700] width 1557 height 392
click at [167, 36] on icon "button" at bounding box center [169, 37] width 15 height 15
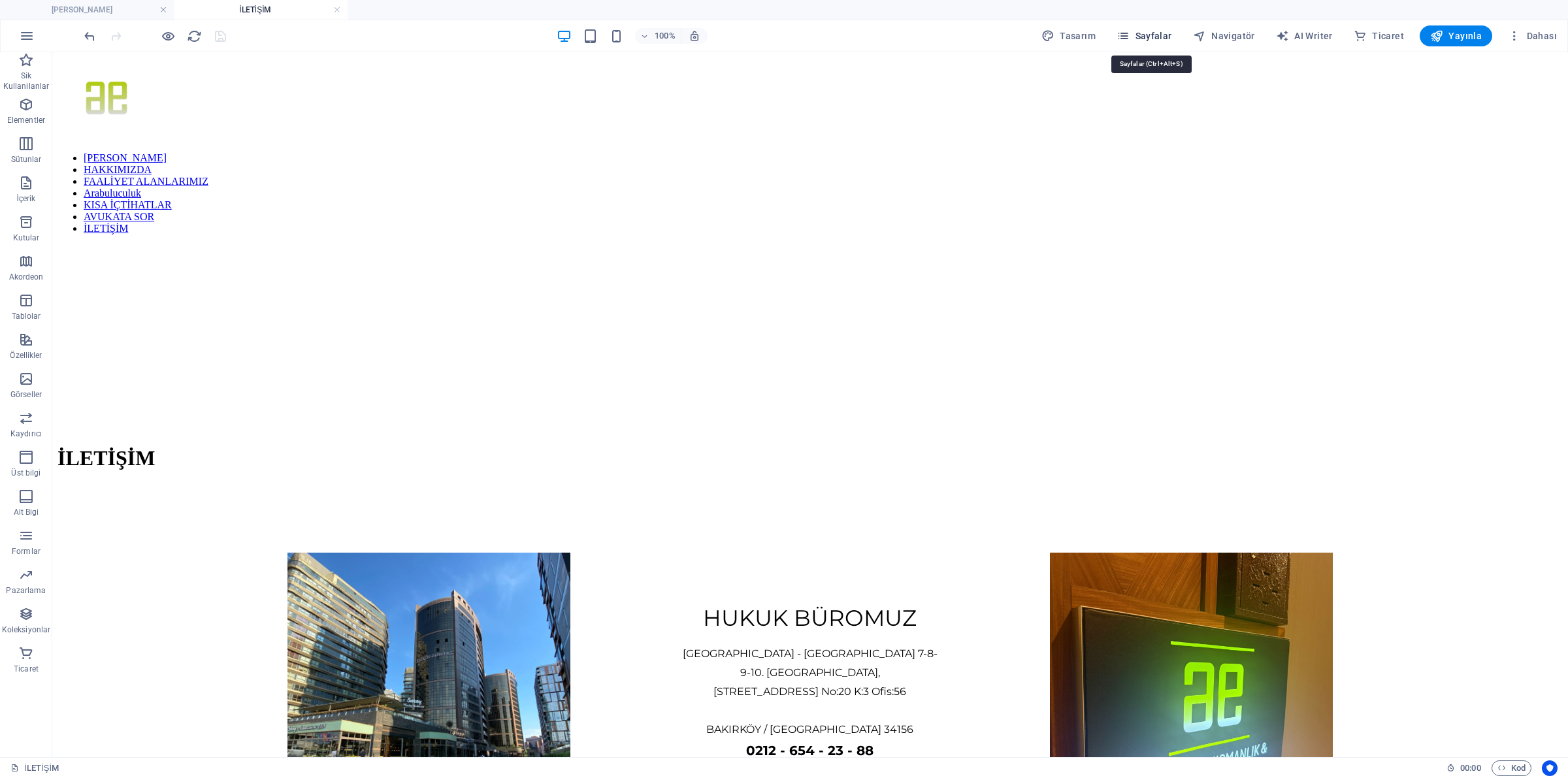
click at [1138, 40] on span "Sayfalar" at bounding box center [1144, 36] width 56 height 14
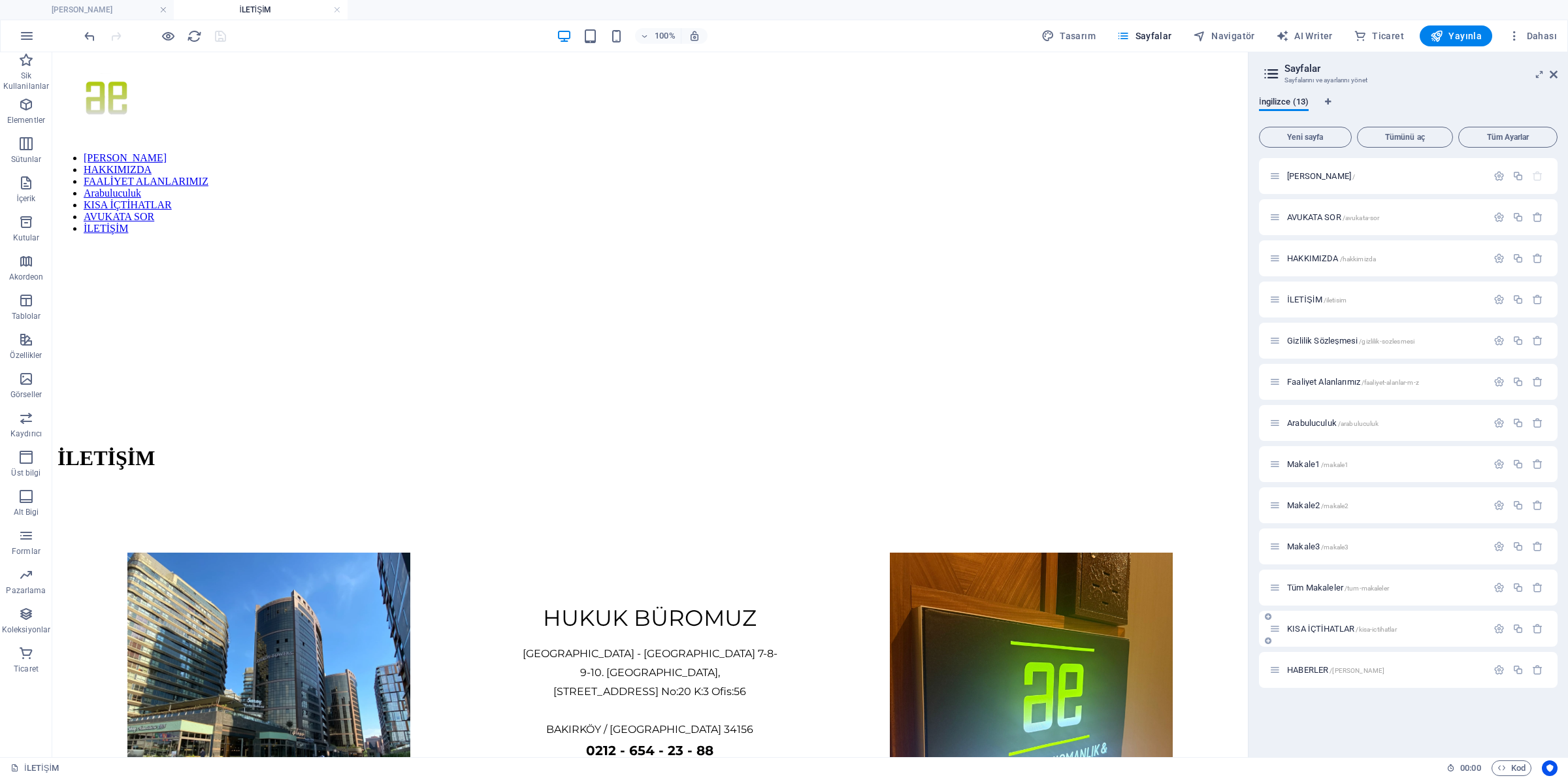
click at [1333, 635] on div "KISA İÇTİHATLAR /kisa-ictihatlar" at bounding box center [1377, 629] width 217 height 15
click at [1330, 625] on span "KISA İÇTİHATLAR /kisa-ictihatlar" at bounding box center [1341, 628] width 110 height 10
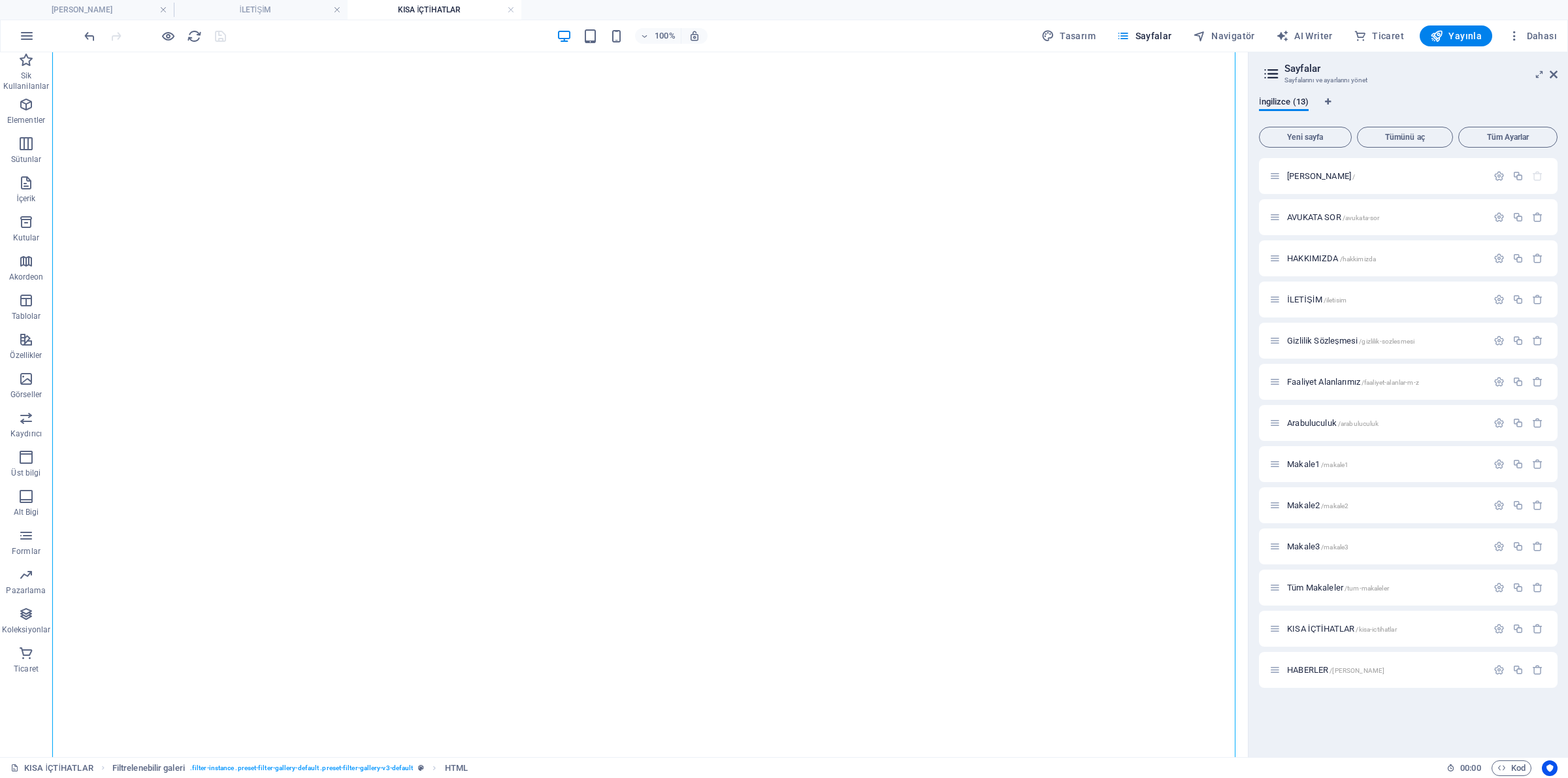
click at [1557, 71] on aside "Sayfalar Sayfalarını ve ayarlarını yönet İngilizce (13) Yeni sayfa Tümünü aç Tü…" at bounding box center [1408, 404] width 320 height 705
click at [1555, 71] on icon at bounding box center [1554, 74] width 8 height 11
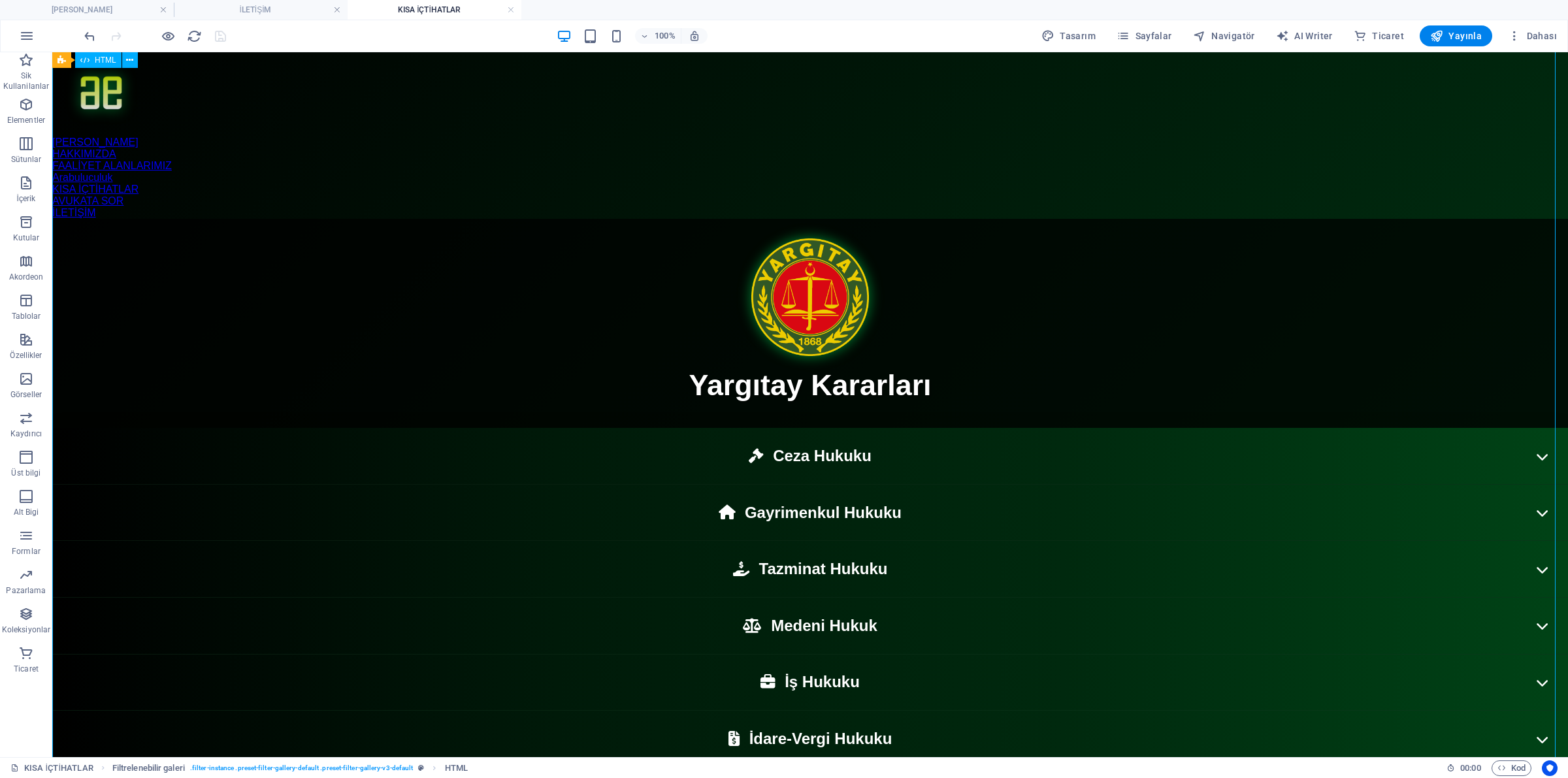
scroll to position [171, 0]
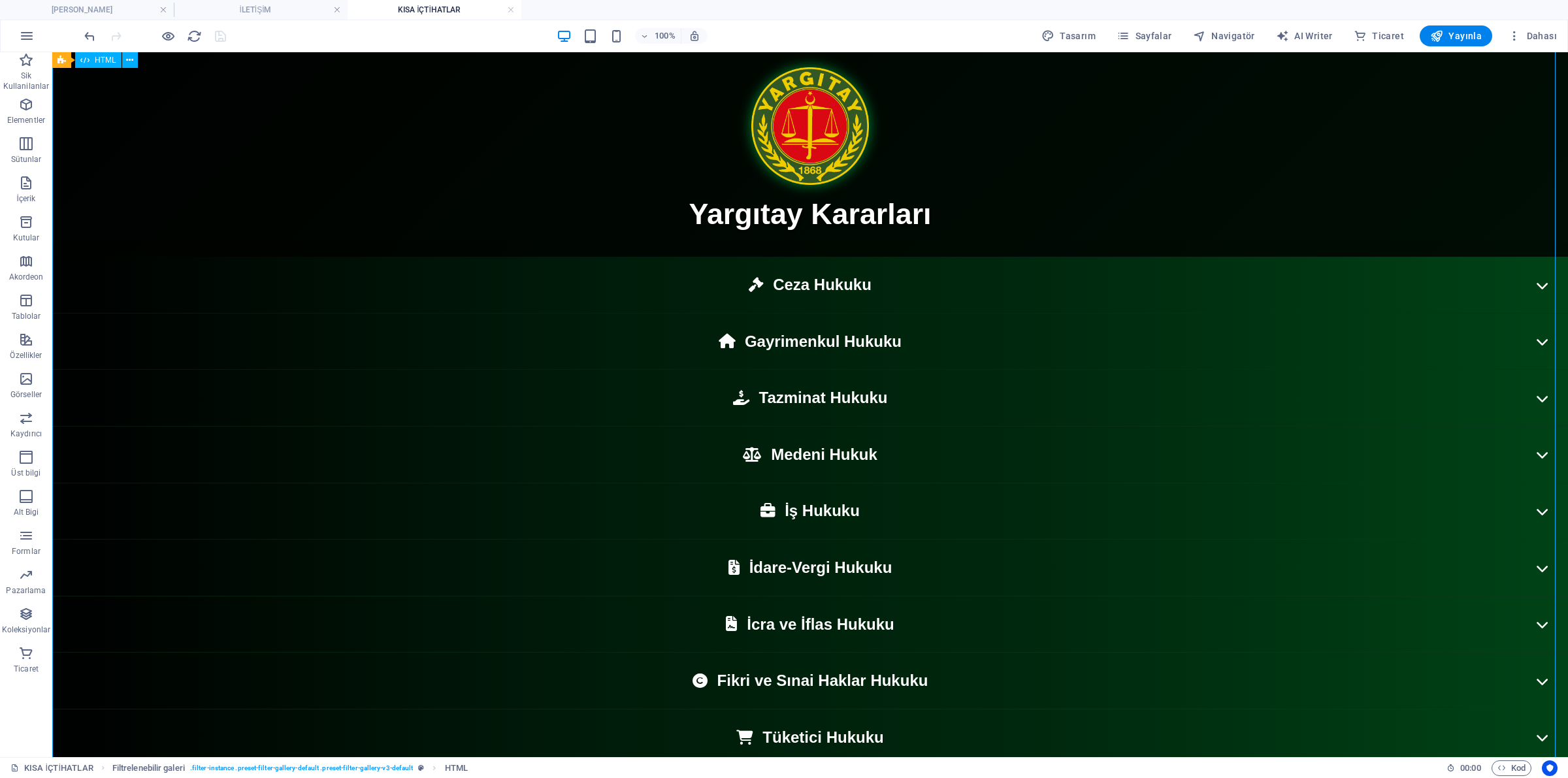
click at [1524, 210] on div "Yargıtay Kararları Yargıtay Kararları Ceza Hukuku Gayrimenkul Hukuku Tazminat H…" at bounding box center [810, 456] width 1515 height 818
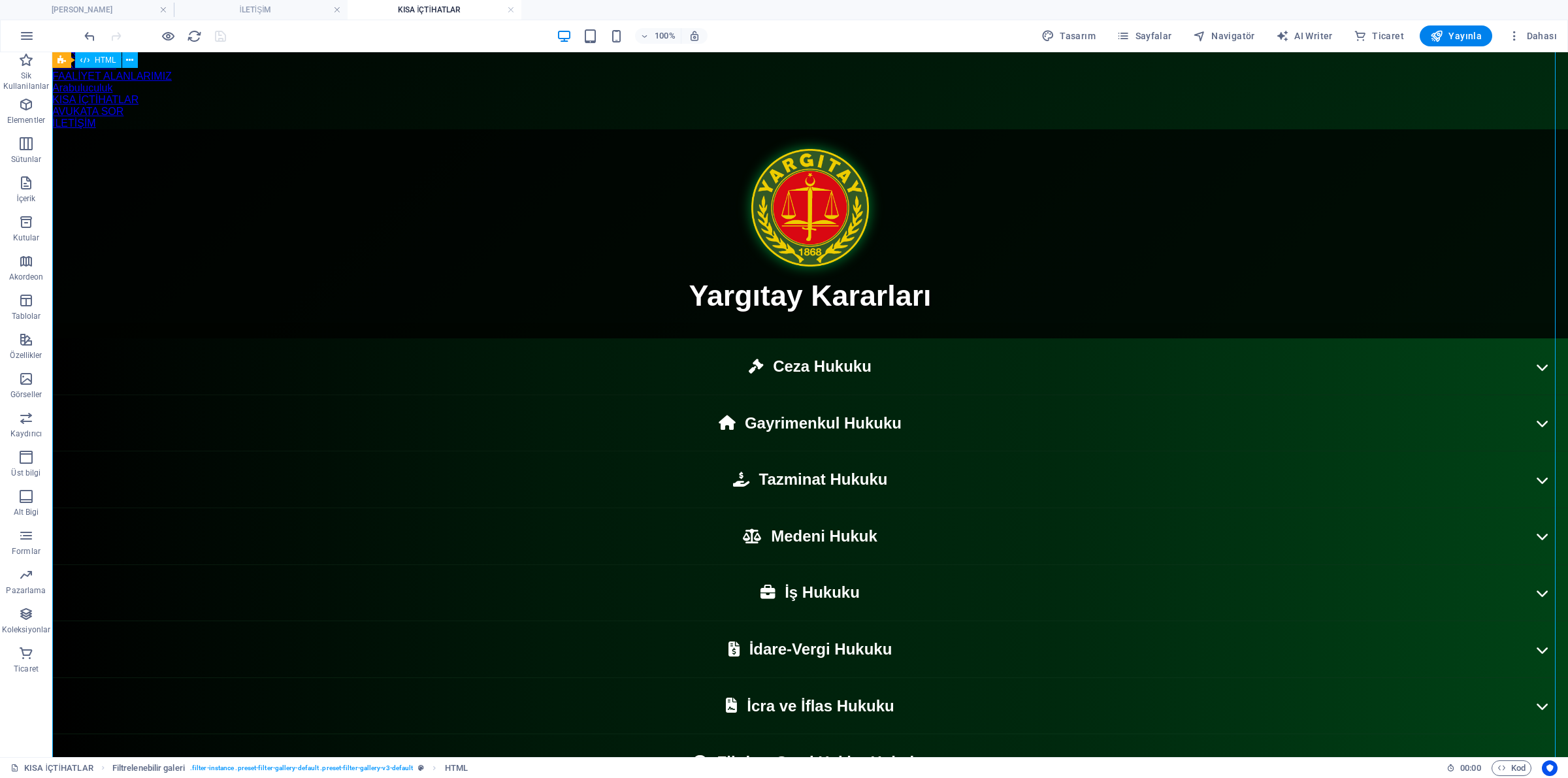
scroll to position [0, 0]
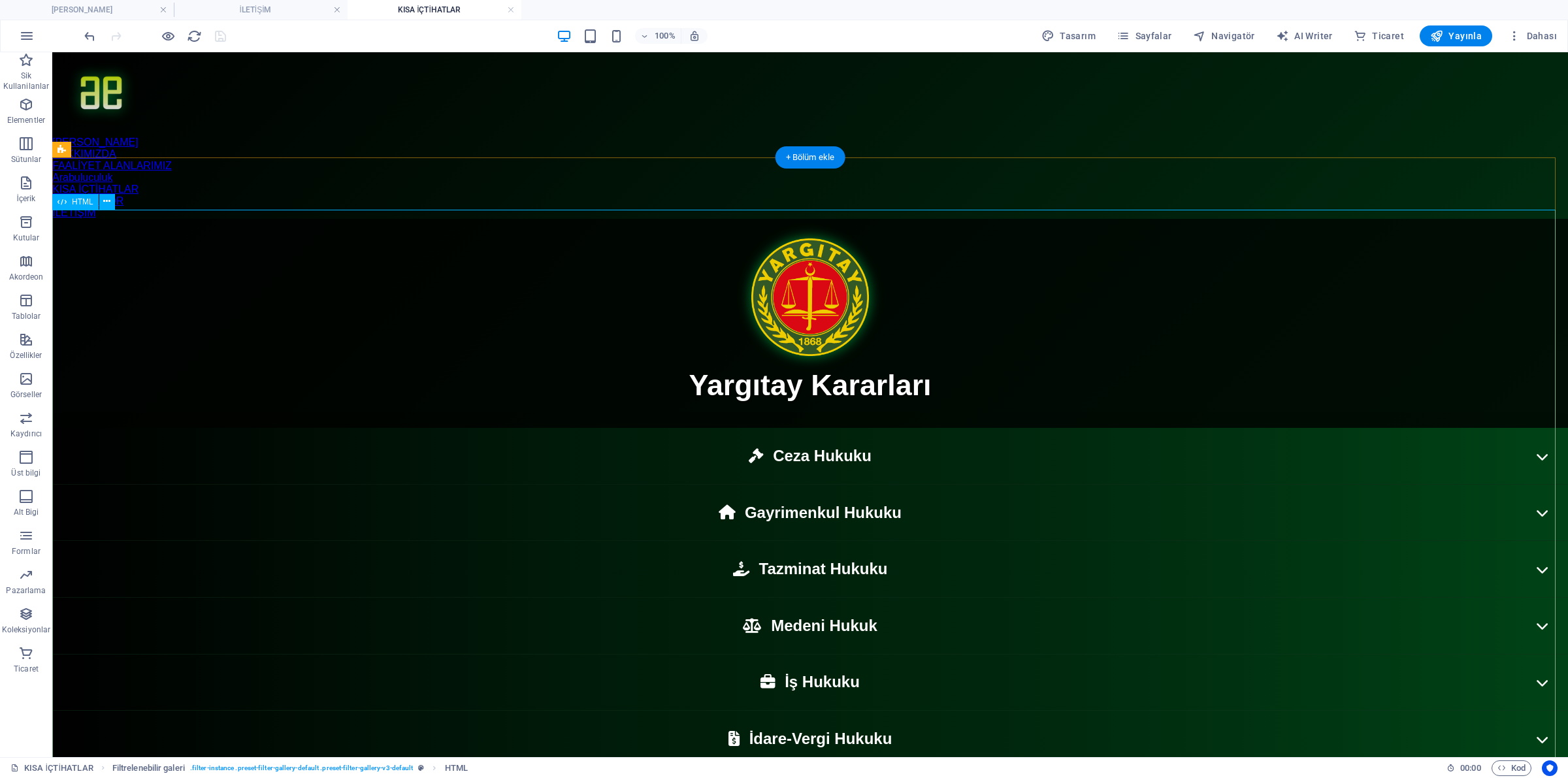
click at [384, 297] on div "Yargıtay Kararları Yargıtay Kararları Ceza Hukuku Gayrimenkul Hukuku Tazminat H…" at bounding box center [810, 627] width 1515 height 818
click at [498, 450] on div "Yargıtay Kararları Yargıtay Kararları Ceza Hukuku Gayrimenkul Hukuku Tazminat H…" at bounding box center [810, 627] width 1515 height 818
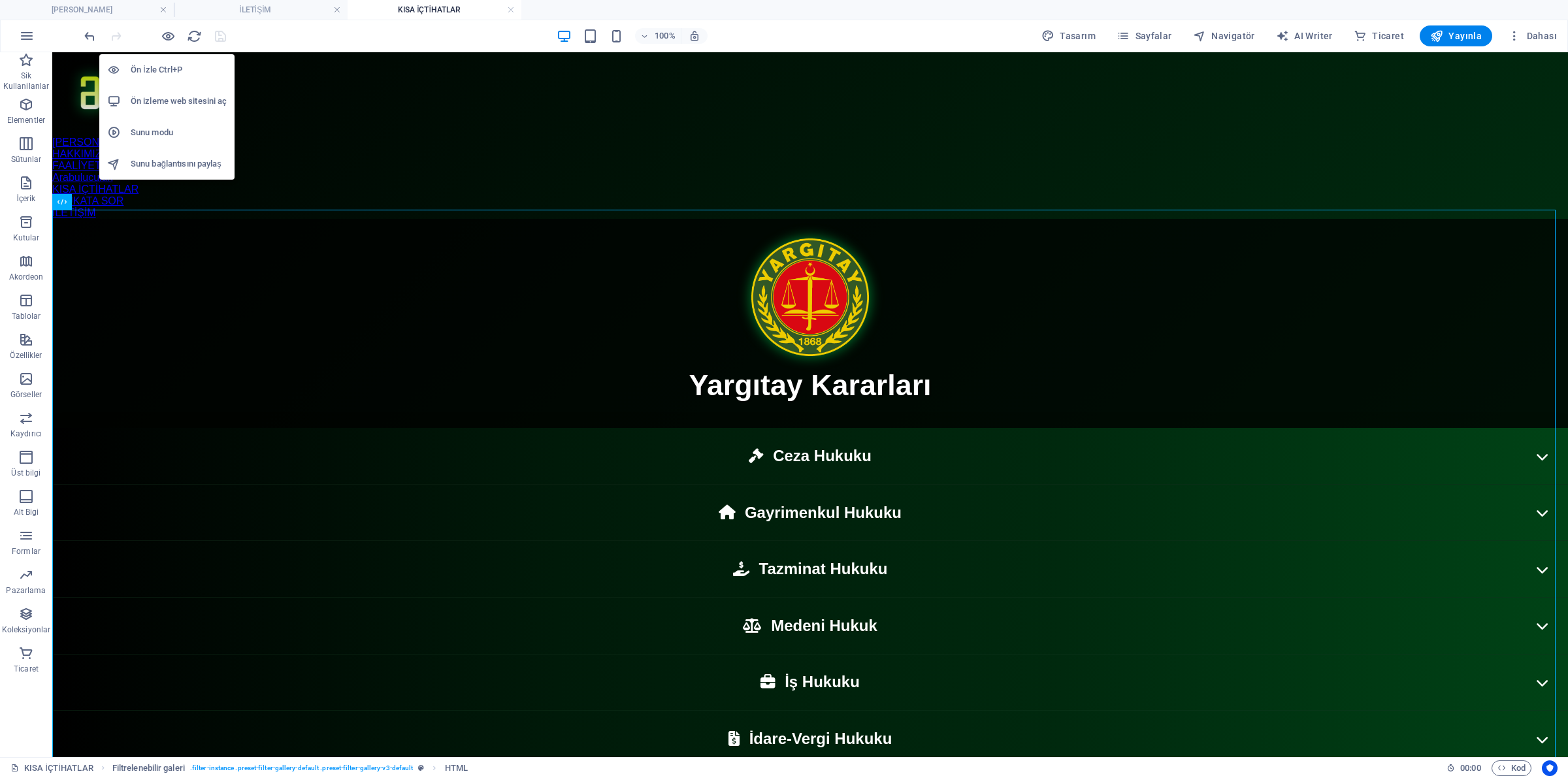
click at [188, 94] on h6 "Ön izleme web sitesini aç" at bounding box center [179, 101] width 96 height 15
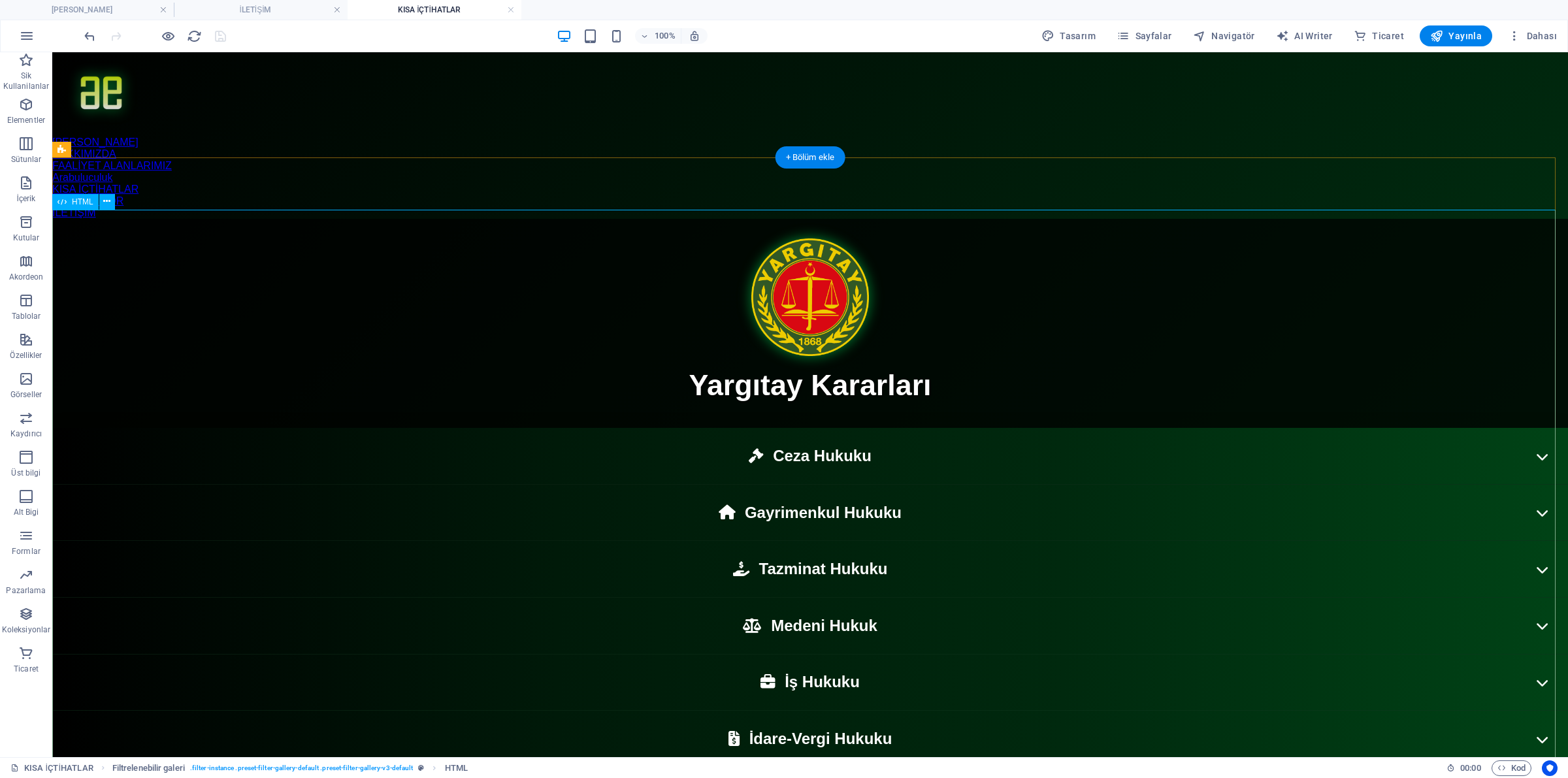
scroll to position [82, 0]
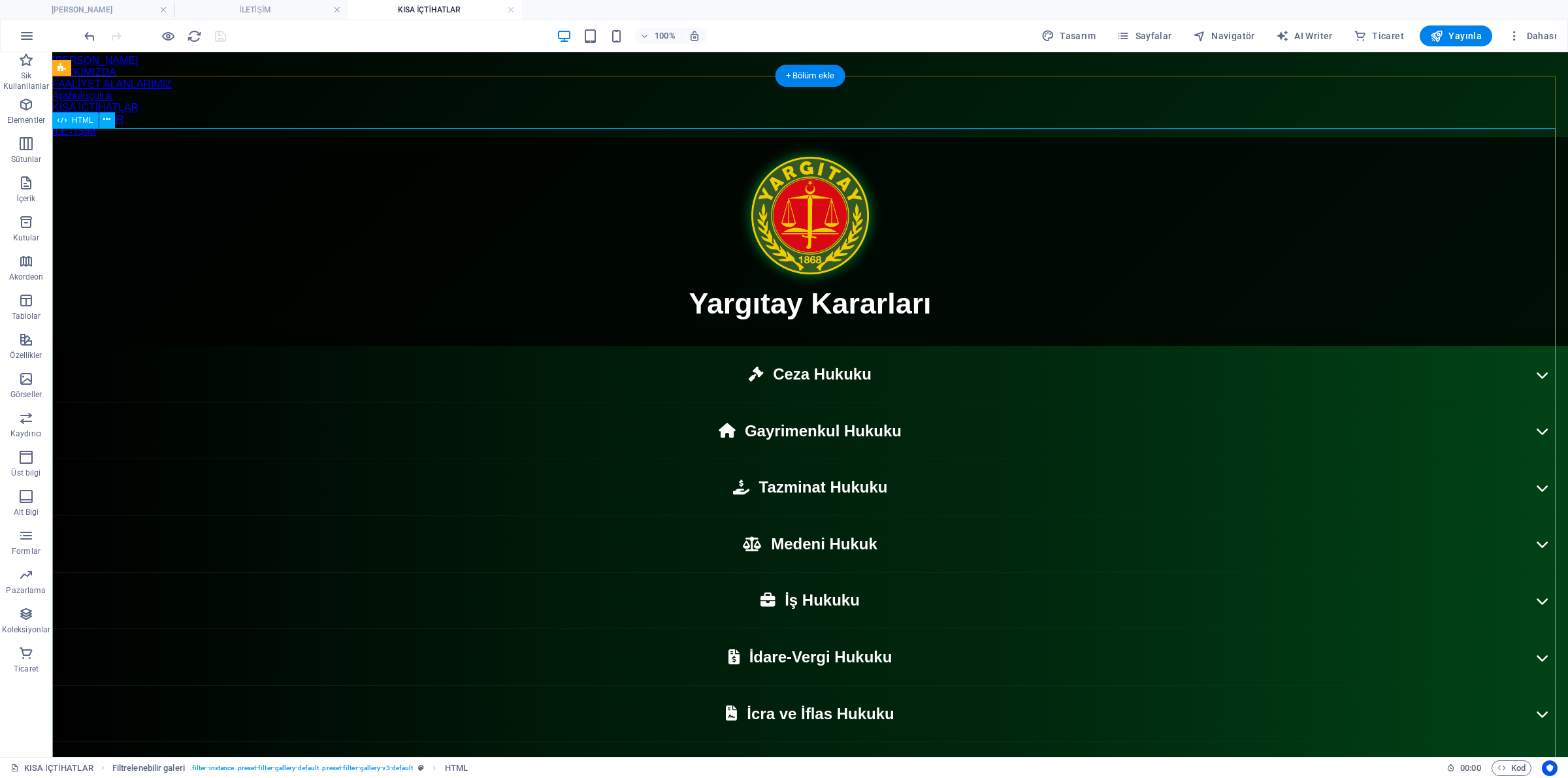
click at [512, 237] on div "Yargıtay Kararları Yargıtay Kararları Ceza Hukuku Gayrimenkul Hukuku Tazminat H…" at bounding box center [810, 545] width 1515 height 818
click at [483, 439] on div "Yargıtay Kararları Yargıtay Kararları Ceza Hukuku Gayrimenkul Hukuku Tazminat H…" at bounding box center [810, 545] width 1515 height 818
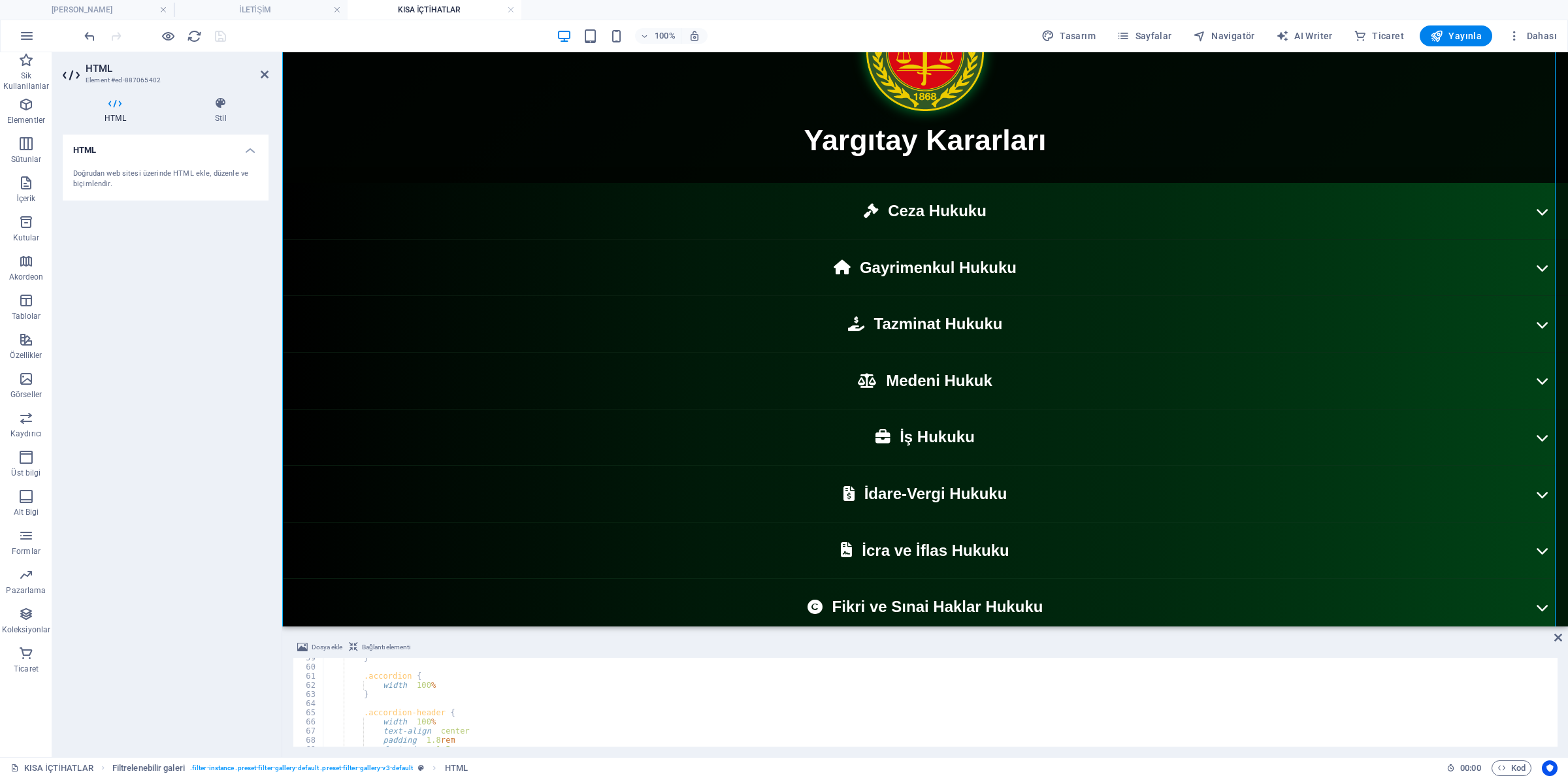
scroll to position [827, 0]
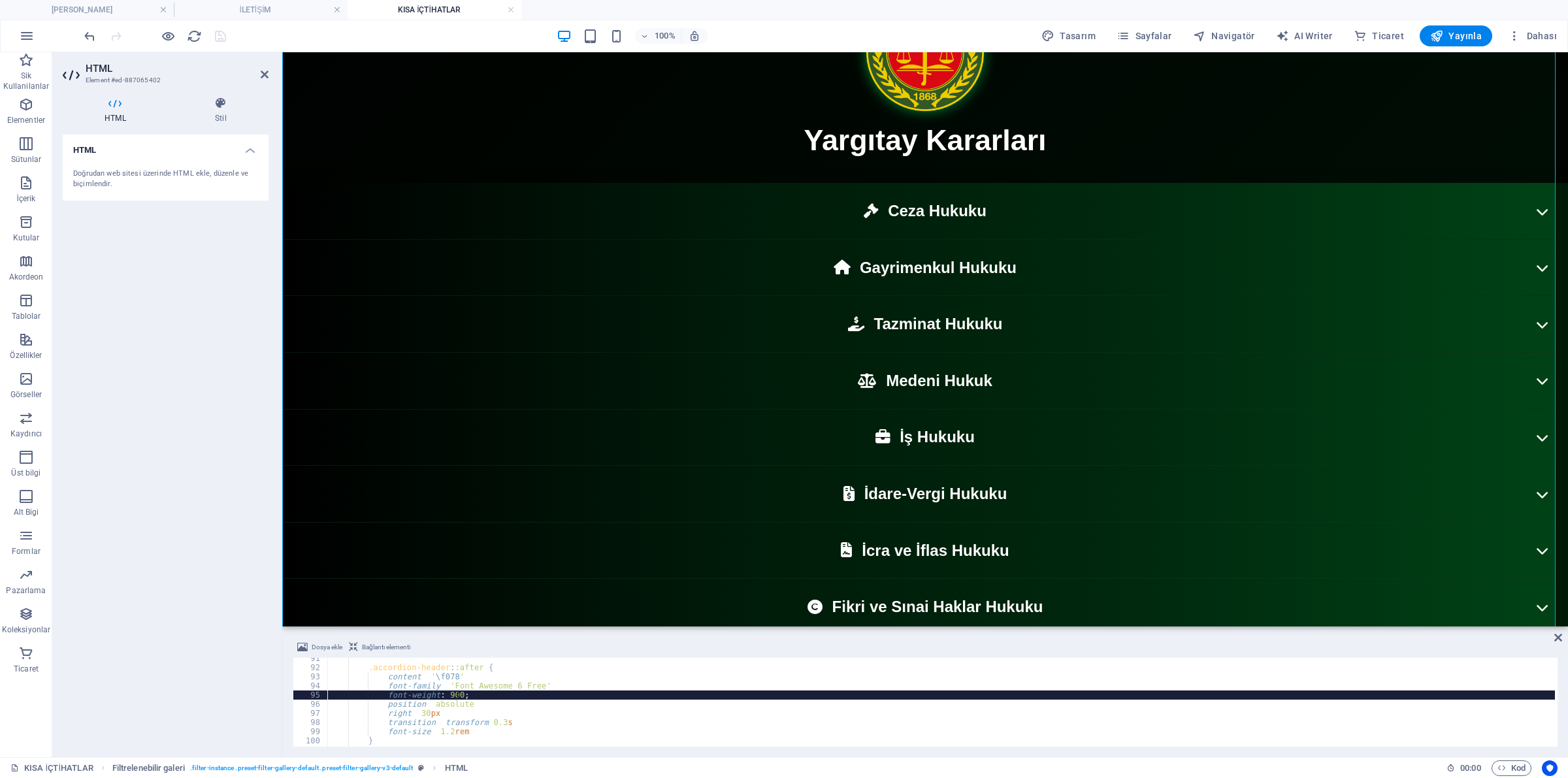
click at [466, 695] on div ".accordion-header : :after { content : ' \f078 ' ; font-family : ' Font Awesome…" at bounding box center [941, 708] width 1227 height 107
type textarea "font-weight: 900;"
